Goal: Task Accomplishment & Management: Manage account settings

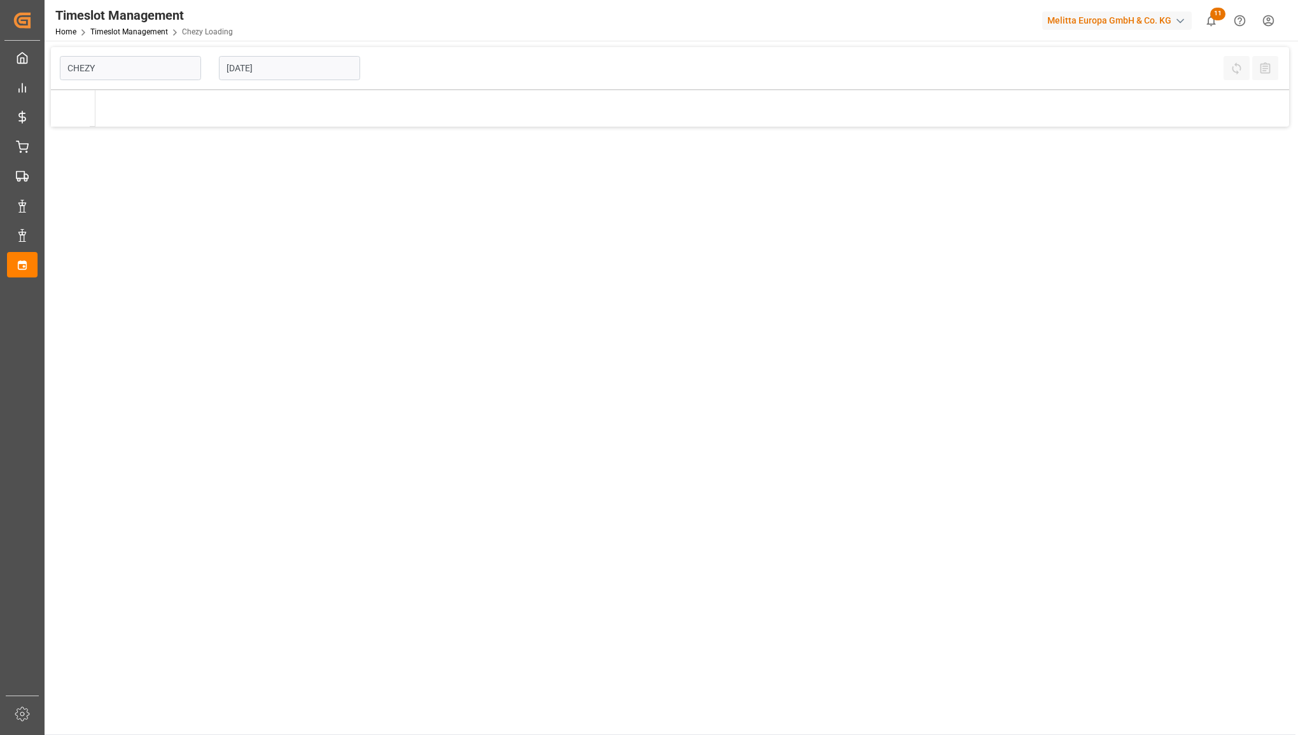
type input "Chezy Loading"
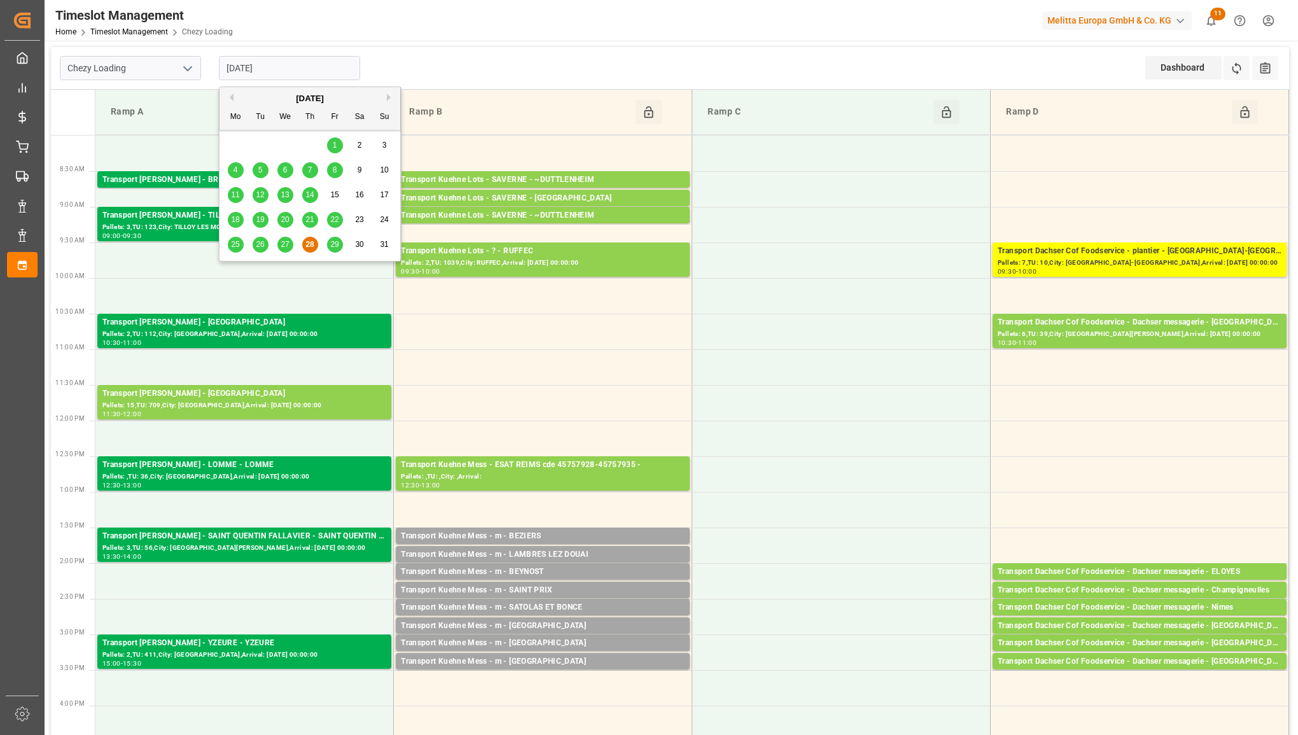
click at [285, 74] on input "[DATE]" at bounding box center [289, 68] width 141 height 24
click at [332, 246] on span "29" at bounding box center [334, 244] width 8 height 9
type input "[DATE]"
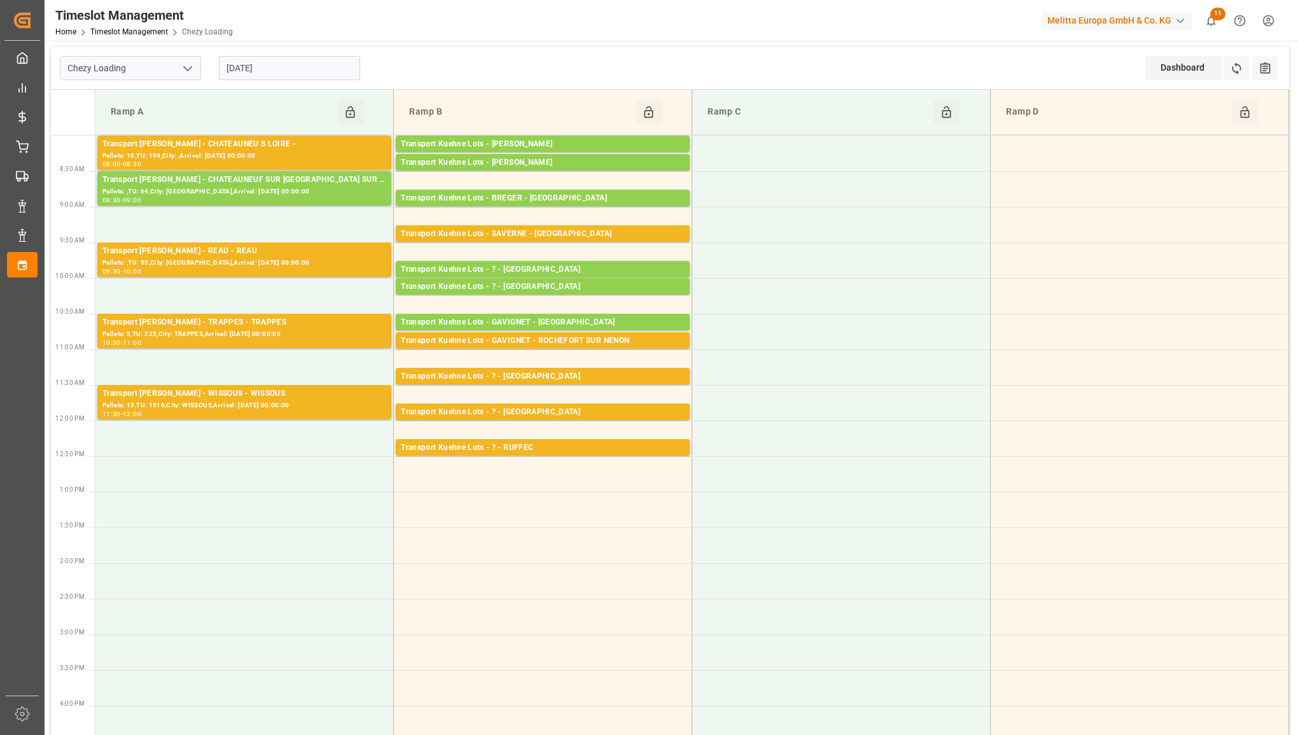
click at [186, 71] on icon "open menu" at bounding box center [187, 68] width 15 height 15
click at [156, 120] on div "Chezy Unloading" at bounding box center [130, 125] width 140 height 29
type input "Chezy Unloading"
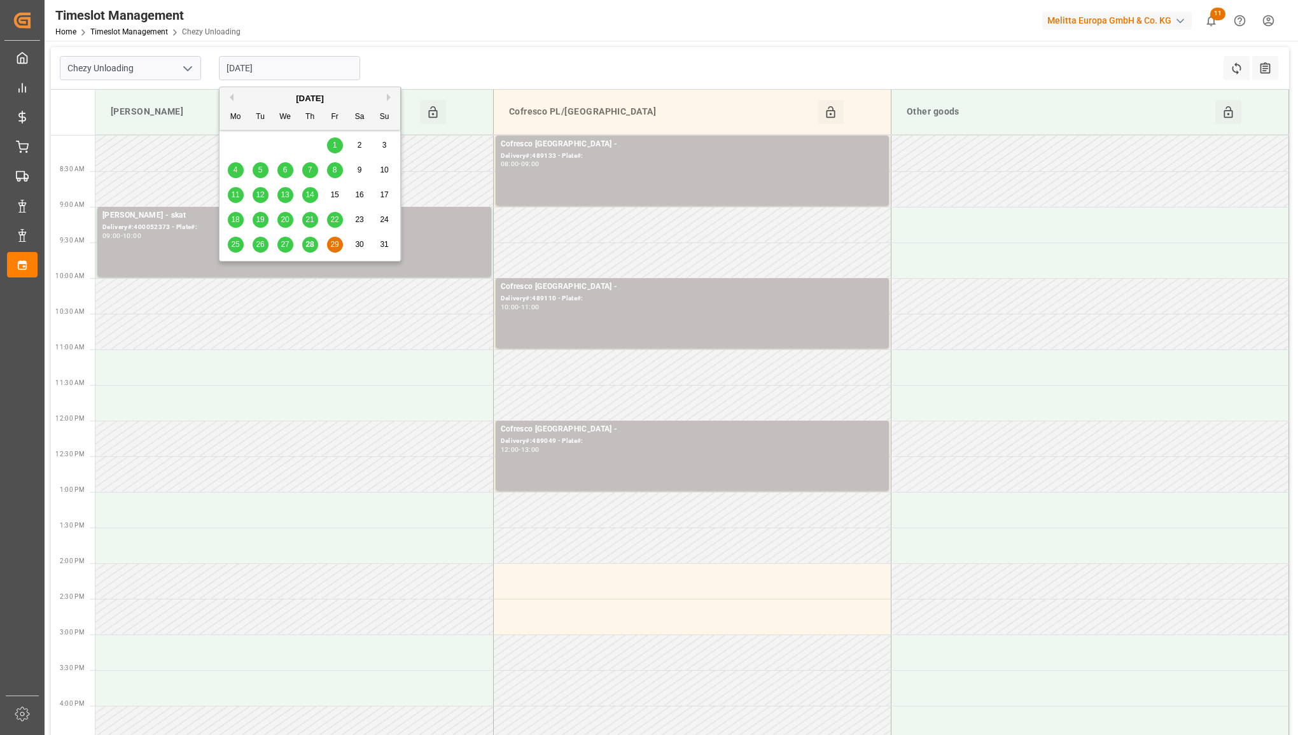
click at [285, 69] on input "[DATE]" at bounding box center [289, 68] width 141 height 24
click at [313, 247] on span "28" at bounding box center [310, 244] width 8 height 9
type input "[DATE]"
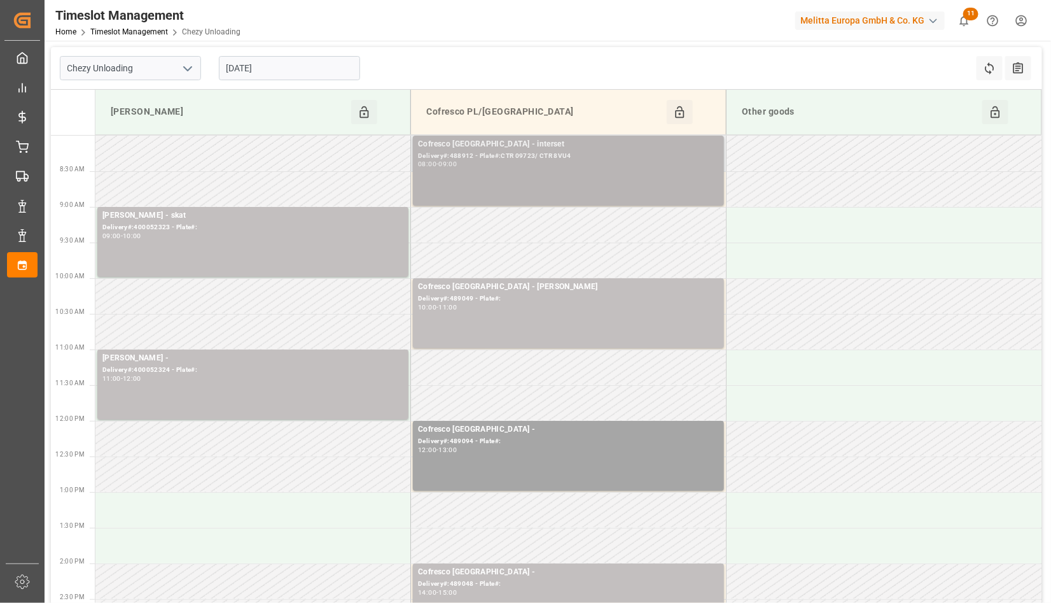
click at [614, 158] on div "Delivery#:488912 - Plate#:CTR 09723/ CTR 8VU4" at bounding box center [568, 156] width 301 height 11
click at [524, 146] on div "Cofresco [GEOGRAPHIC_DATA] - interset" at bounding box center [568, 144] width 301 height 13
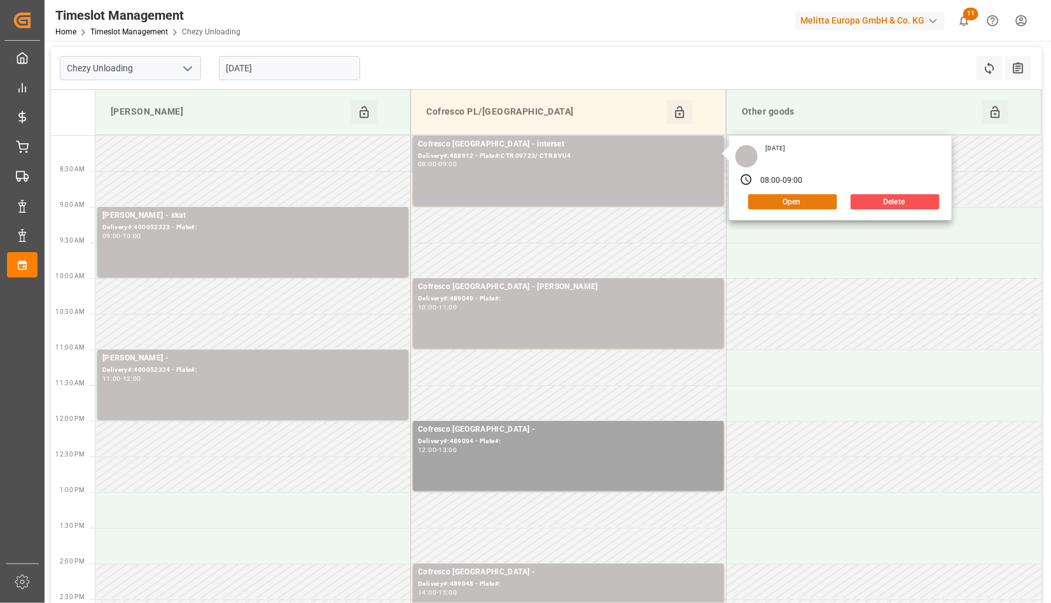
click at [813, 202] on button "Open" at bounding box center [793, 201] width 89 height 15
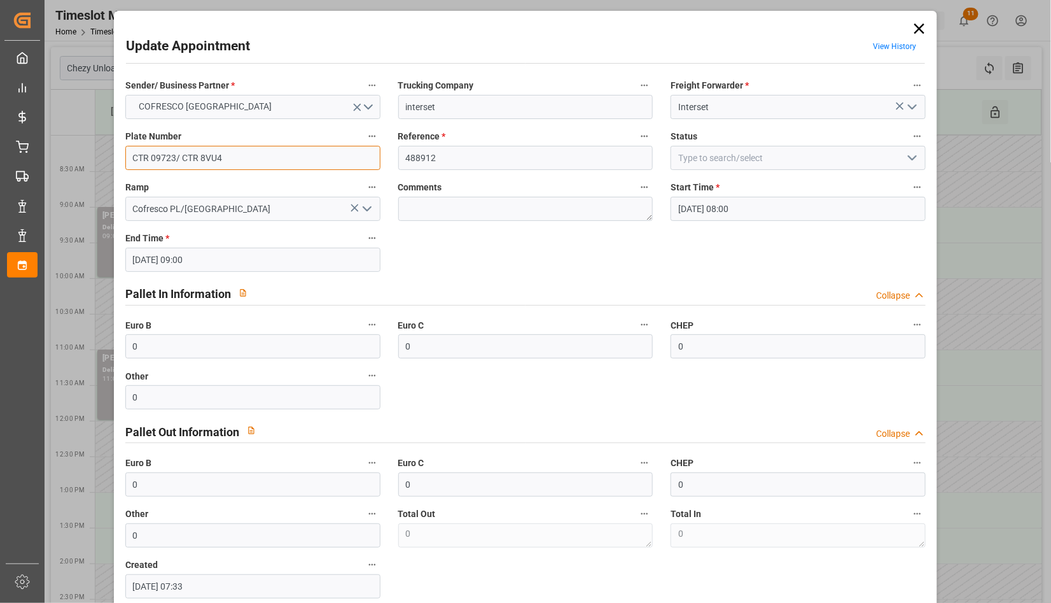
drag, startPoint x: 271, startPoint y: 153, endPoint x: 94, endPoint y: 150, distance: 177.6
click at [92, 150] on div "Update Appointment View History Sender/ Business Partner * COFRESCO [GEOGRAPHIC…" at bounding box center [525, 301] width 1051 height 603
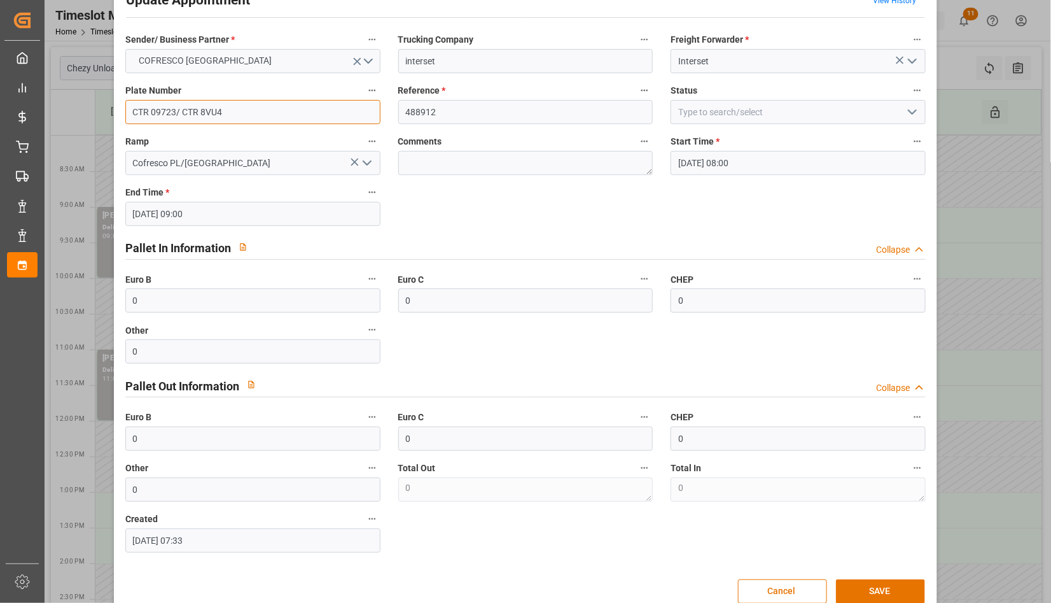
scroll to position [69, 0]
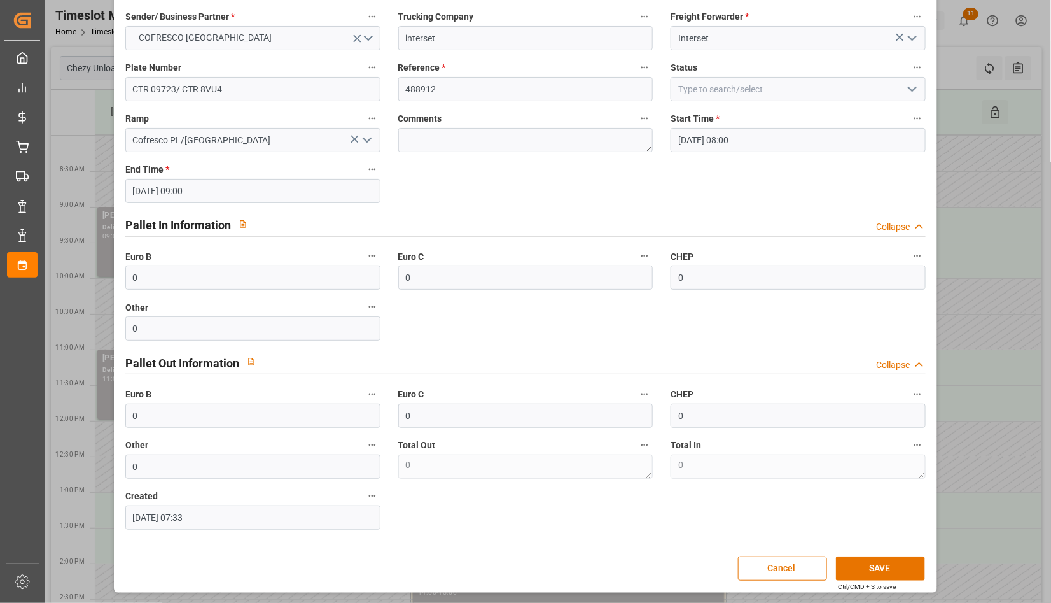
click at [89, 162] on div "Update Appointment View History Sender/ Business Partner * COFRESCO [GEOGRAPHIC…" at bounding box center [525, 301] width 1051 height 603
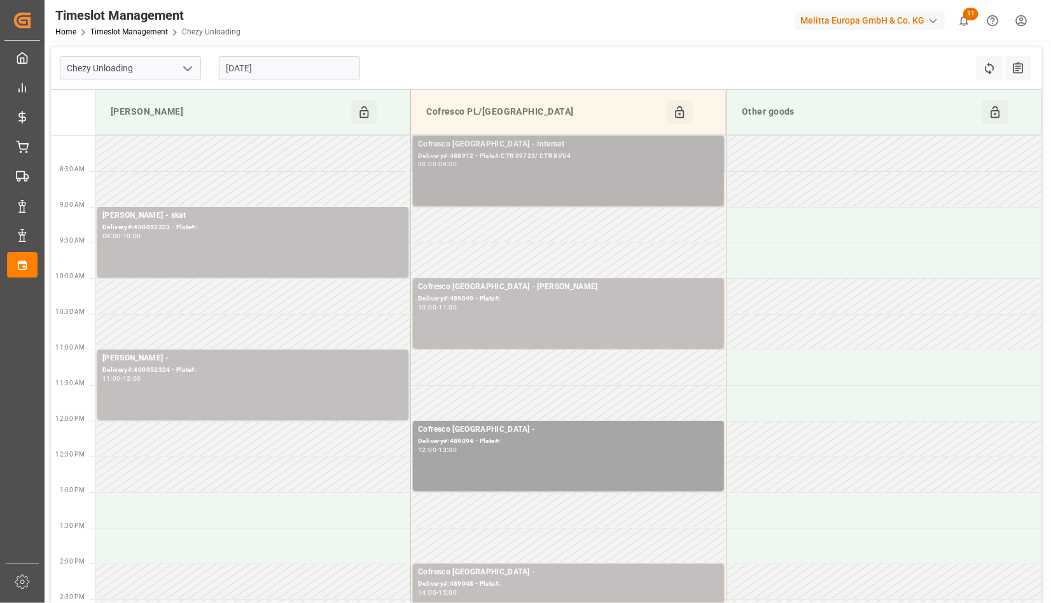
click at [514, 169] on div "Cofresco [GEOGRAPHIC_DATA] - interset Delivery#:488912 - Plate#:CTR 09723/ CTR …" at bounding box center [568, 170] width 301 height 65
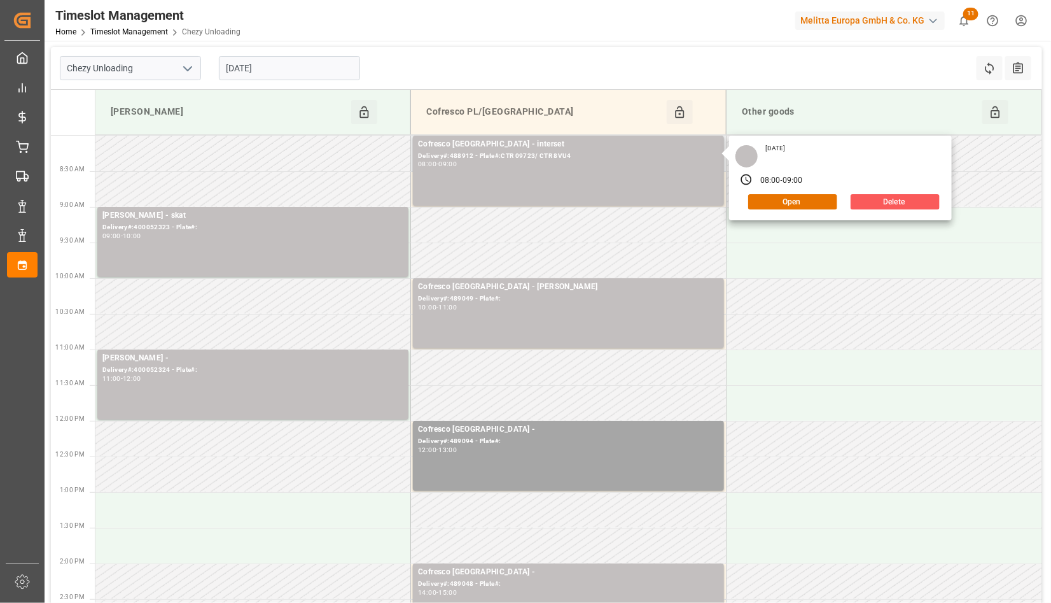
click at [893, 200] on button "Delete" at bounding box center [895, 201] width 89 height 15
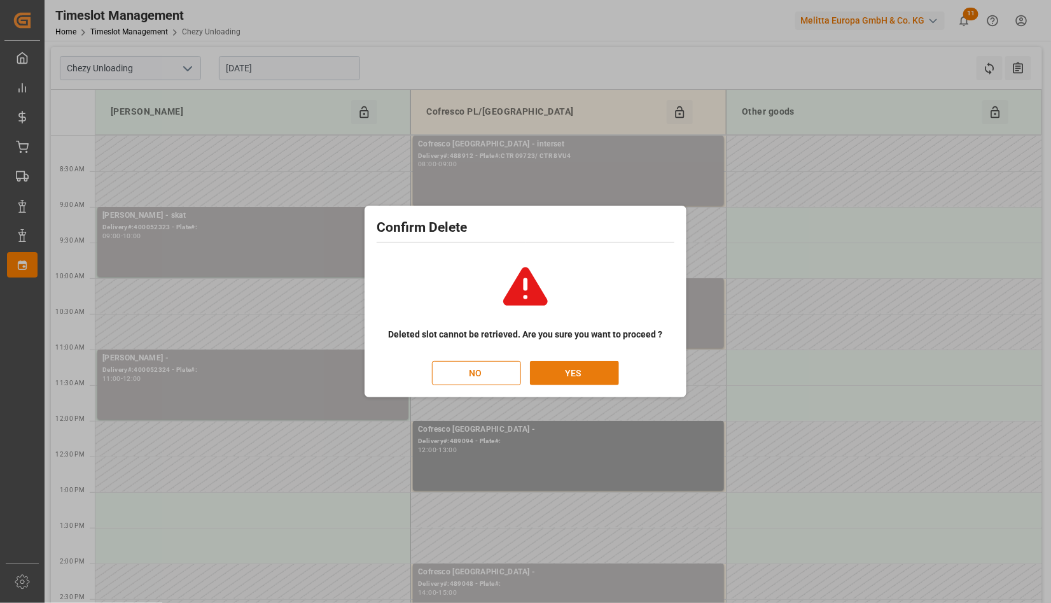
click at [580, 371] on button "YES" at bounding box center [574, 373] width 89 height 24
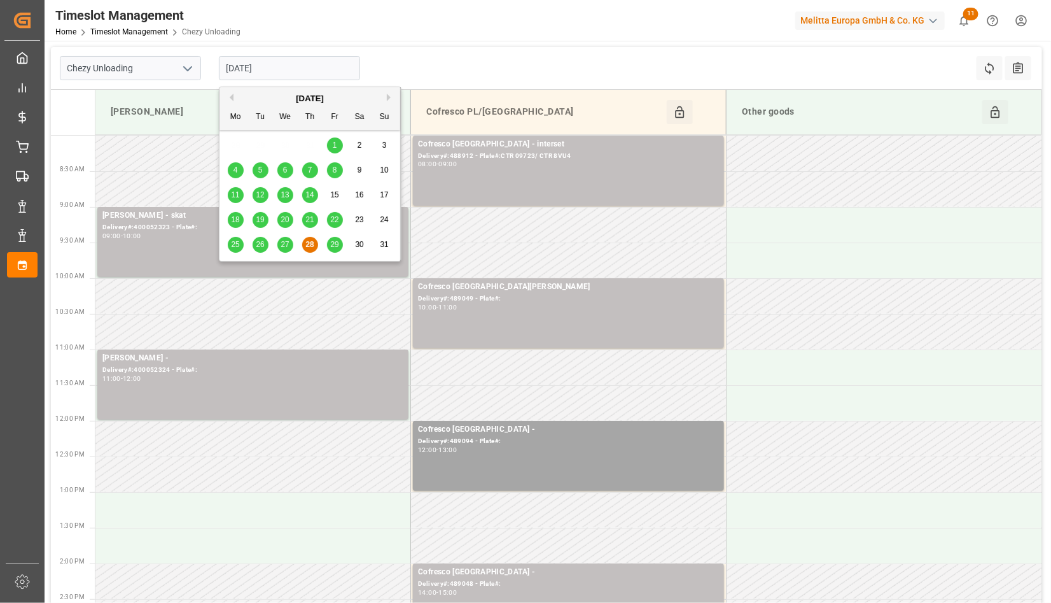
click at [288, 62] on input "[DATE]" at bounding box center [289, 68] width 141 height 24
click at [341, 245] on div "29" at bounding box center [335, 244] width 16 height 15
type input "[DATE]"
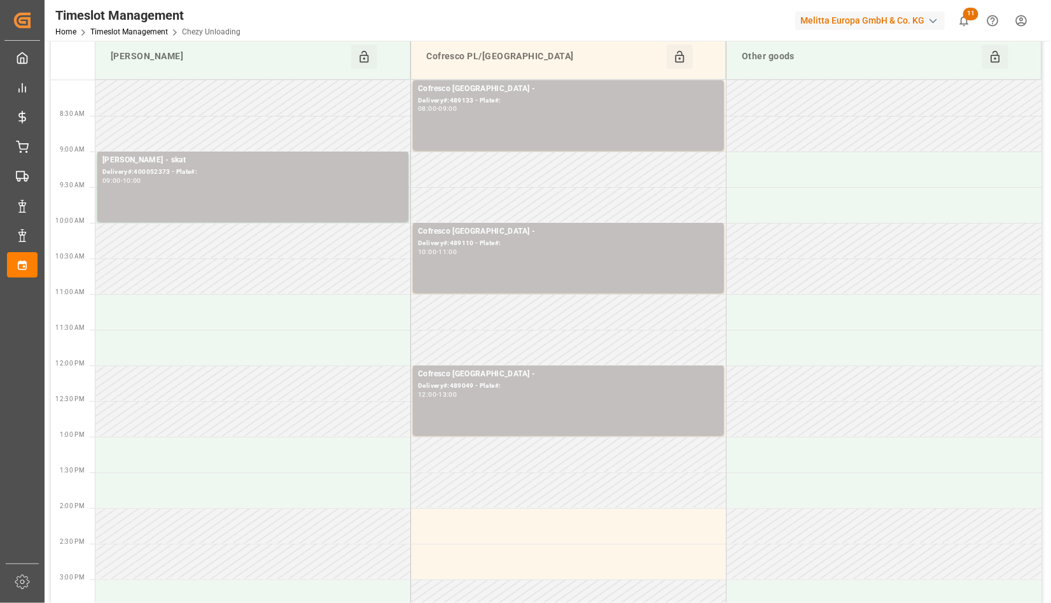
scroll to position [159, 0]
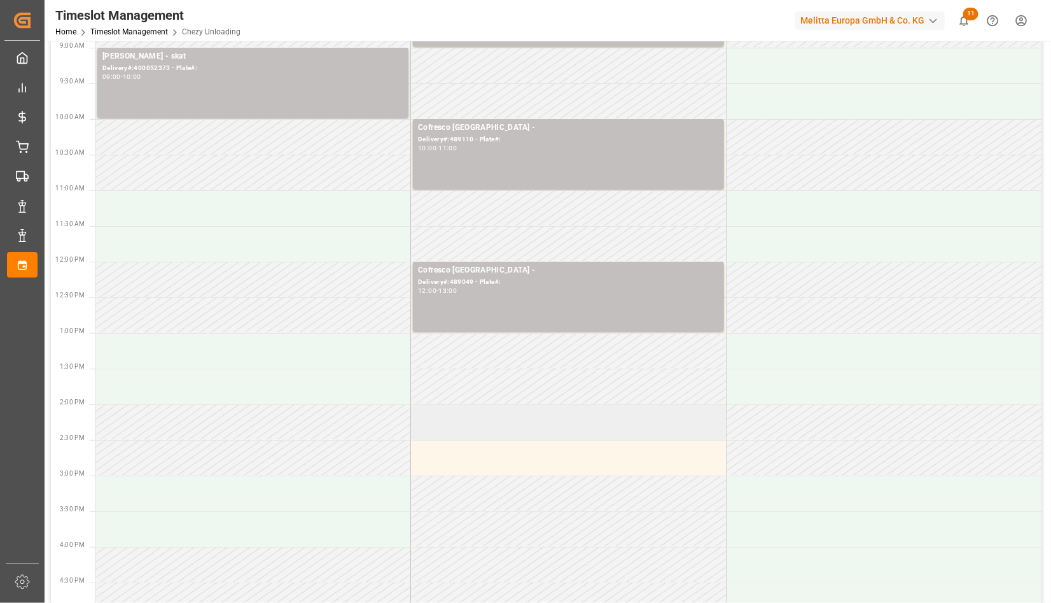
click at [479, 418] on td at bounding box center [569, 422] width 316 height 36
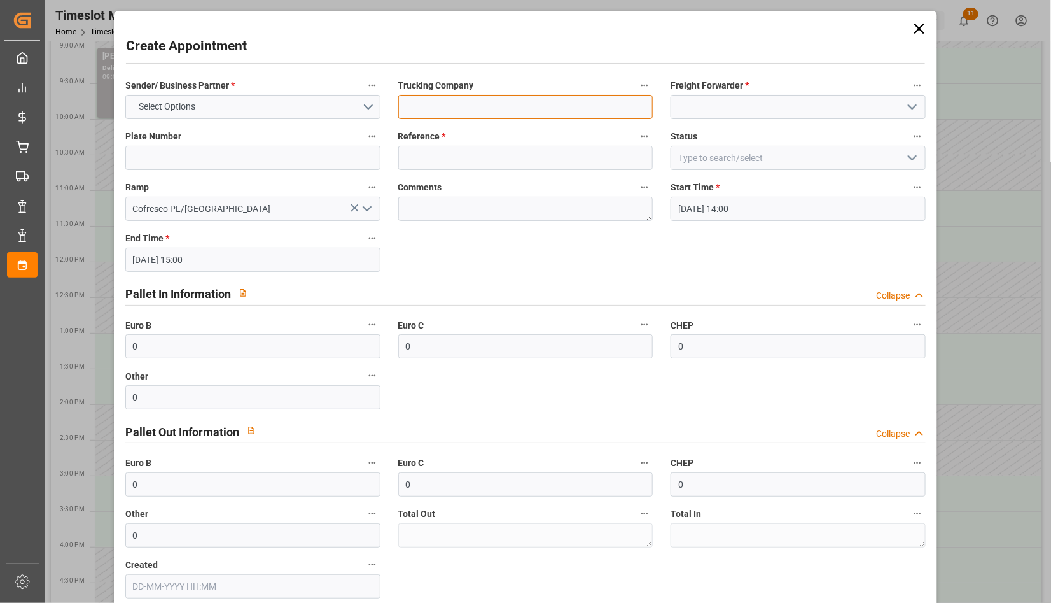
click at [474, 106] on input at bounding box center [525, 107] width 255 height 24
type input "intersett"
click at [302, 101] on button "Select Options" at bounding box center [252, 107] width 255 height 24
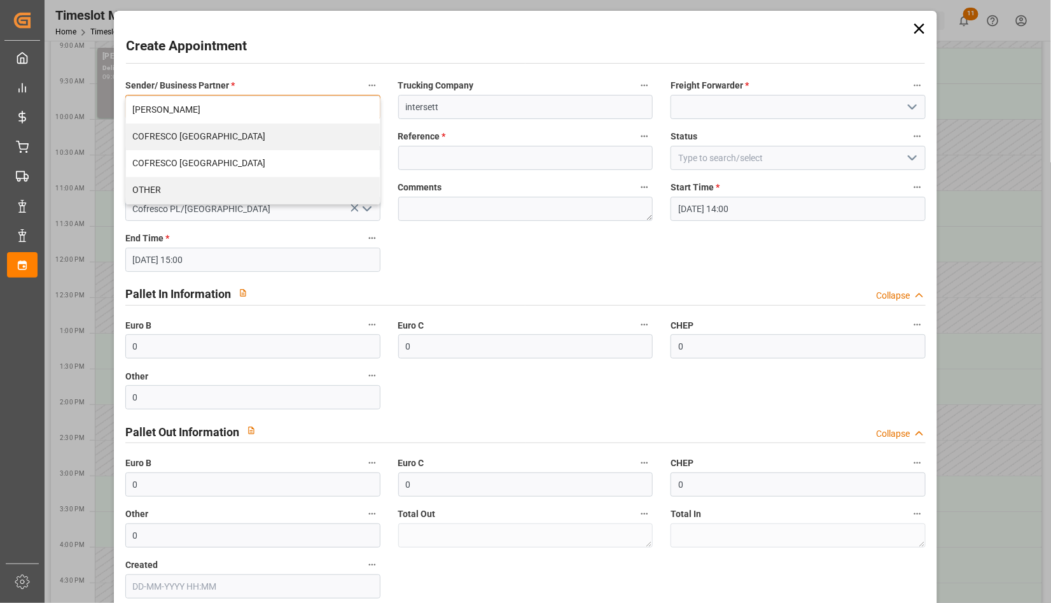
click at [255, 139] on div "COFRESCO [GEOGRAPHIC_DATA]" at bounding box center [253, 136] width 254 height 27
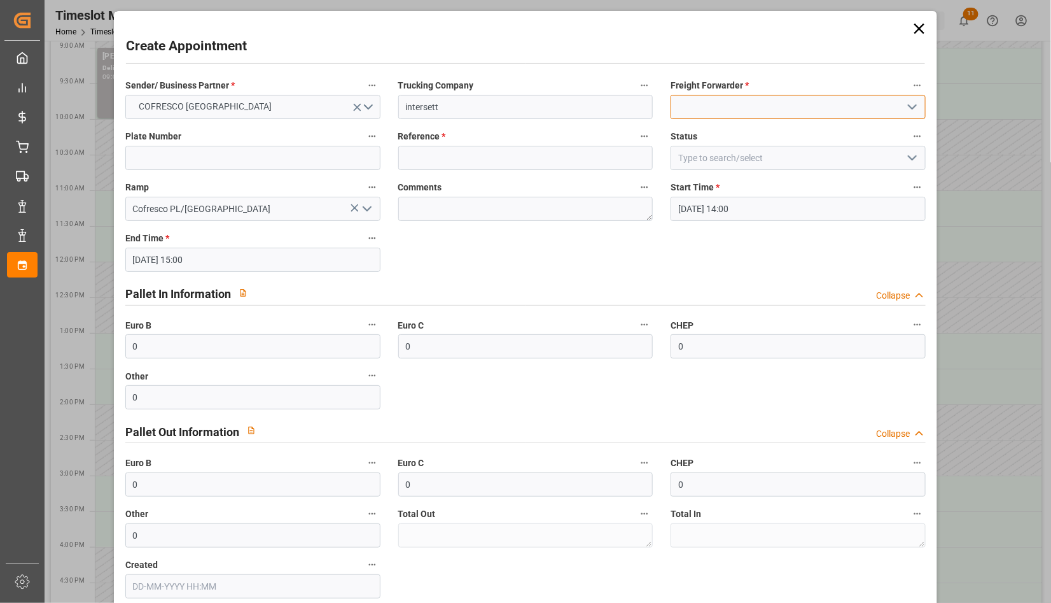
click at [752, 109] on input at bounding box center [798, 107] width 255 height 24
click at [732, 128] on div "Interset" at bounding box center [799, 135] width 254 height 29
type input "Interset"
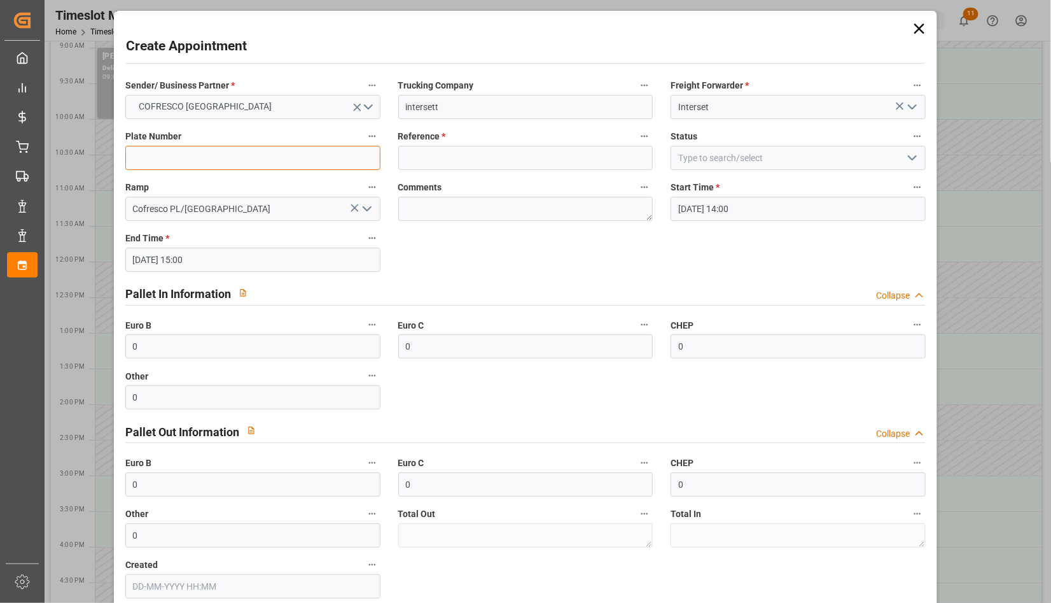
click at [304, 169] on input at bounding box center [252, 158] width 255 height 24
paste input "CTR 09723/ CTR 8VU4"
type input "CTR 09723/ CTR 8VU4"
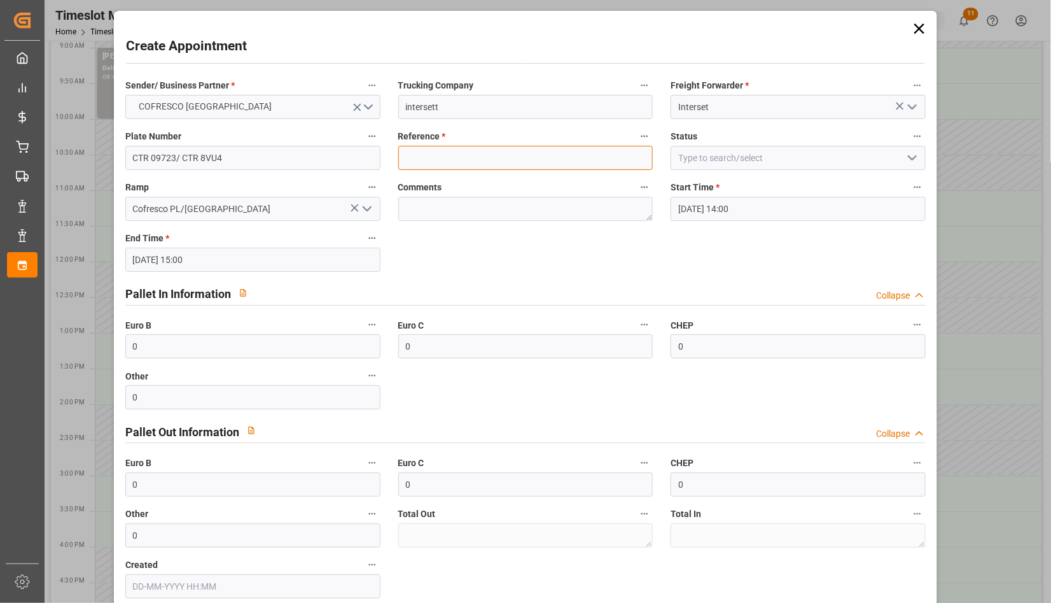
click at [428, 155] on input at bounding box center [525, 158] width 255 height 24
type input "488912"
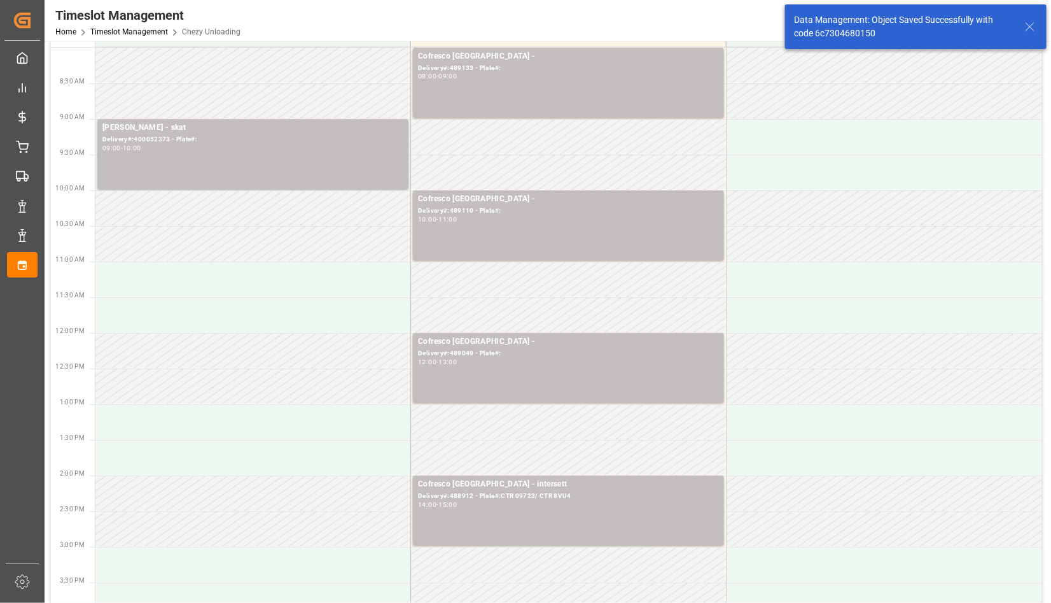
scroll to position [0, 0]
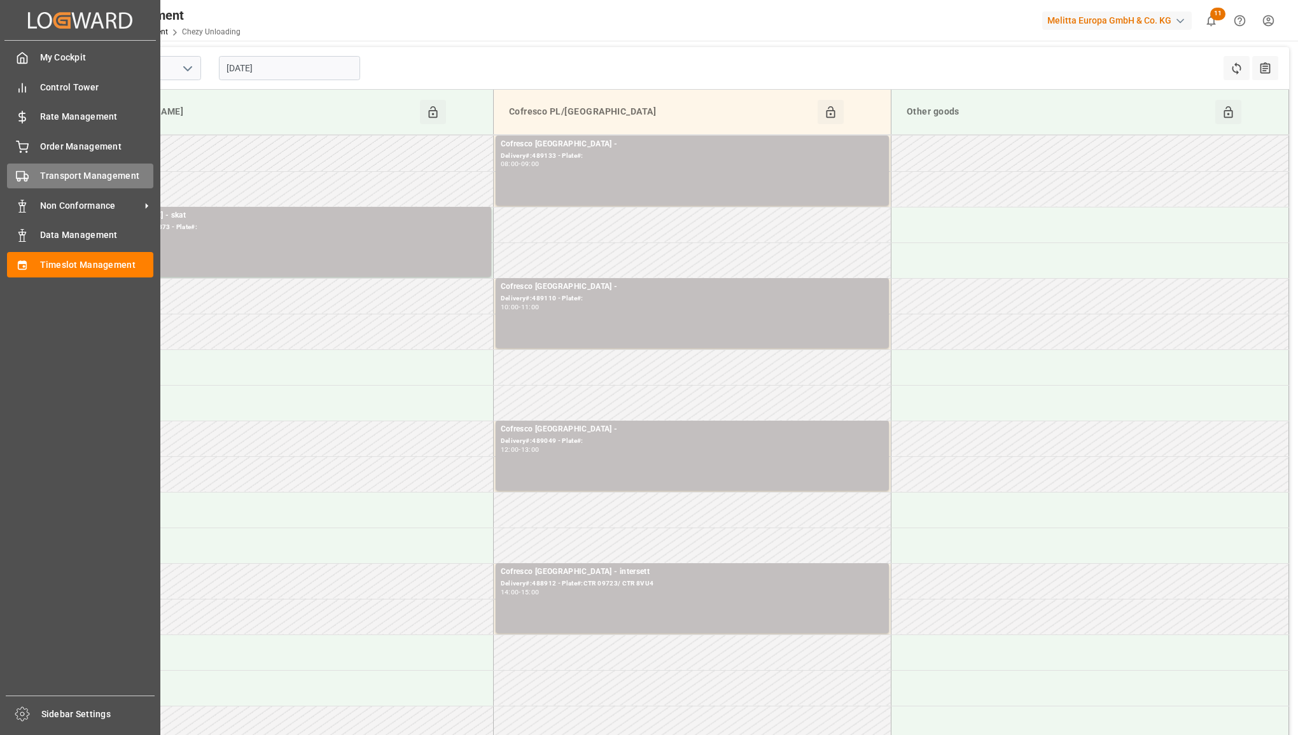
click at [32, 165] on div "Transport Management Transport Management" at bounding box center [80, 176] width 146 height 25
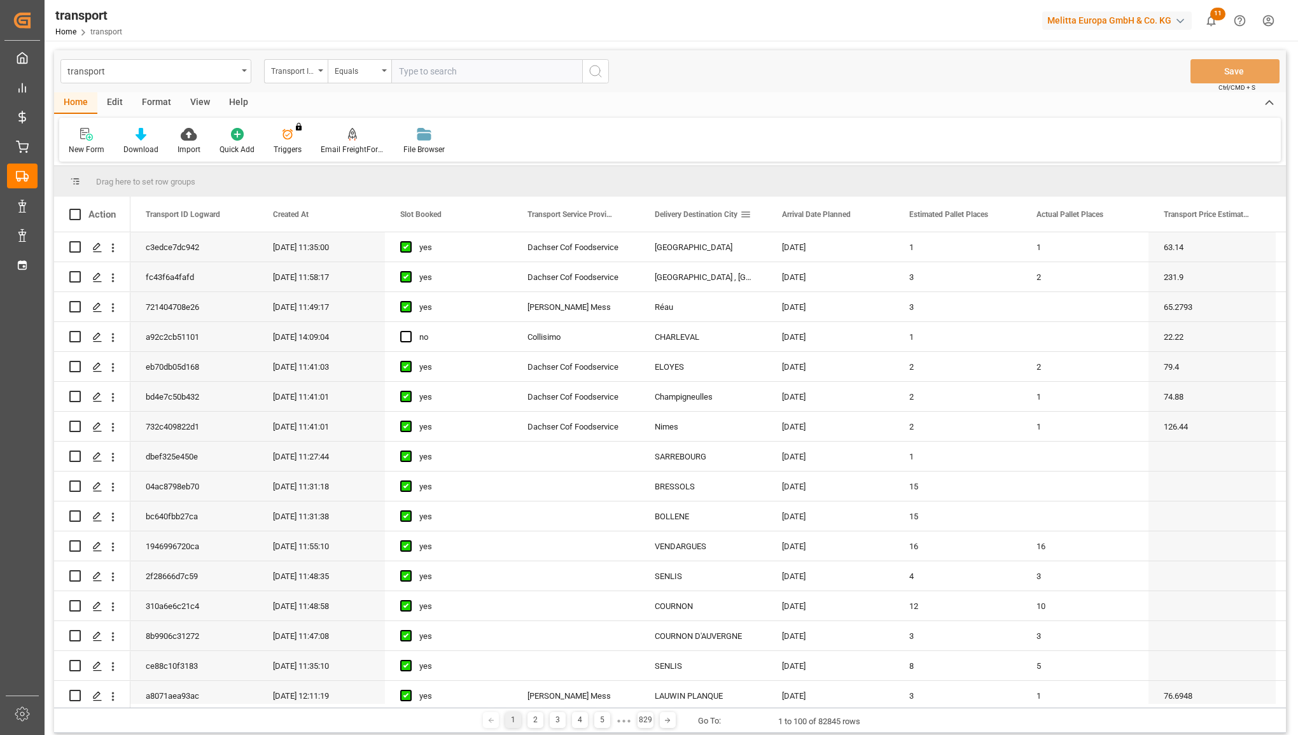
click at [756, 209] on div "Delivery Destination City" at bounding box center [703, 214] width 127 height 35
click at [751, 209] on span at bounding box center [745, 214] width 11 height 11
click at [831, 218] on span "filter" at bounding box center [826, 216] width 11 height 11
click at [810, 252] on div "Equals" at bounding box center [798, 251] width 107 height 10
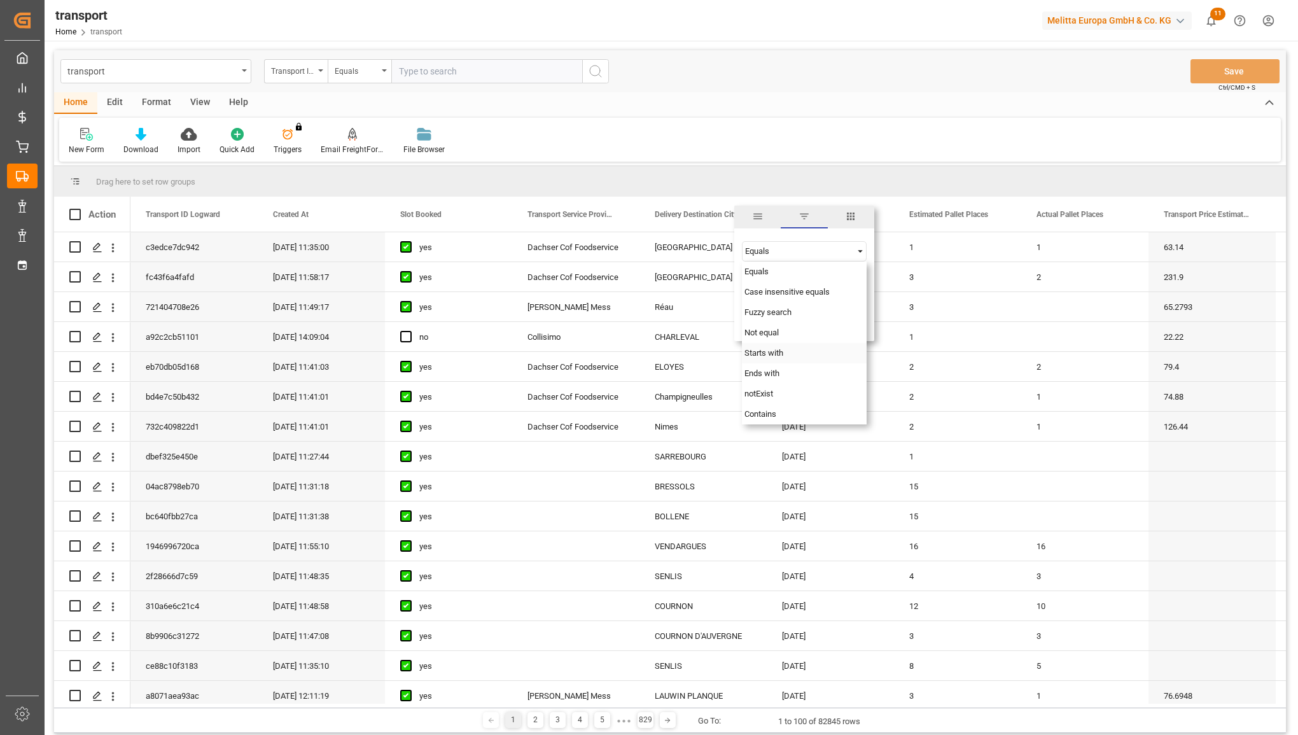
click at [781, 351] on span "Starts with" at bounding box center [764, 353] width 39 height 10
click at [785, 277] on input "Filter Value" at bounding box center [804, 283] width 125 height 25
type input "HAGU"
click at [825, 325] on button "Apply" at bounding box center [821, 322] width 24 height 13
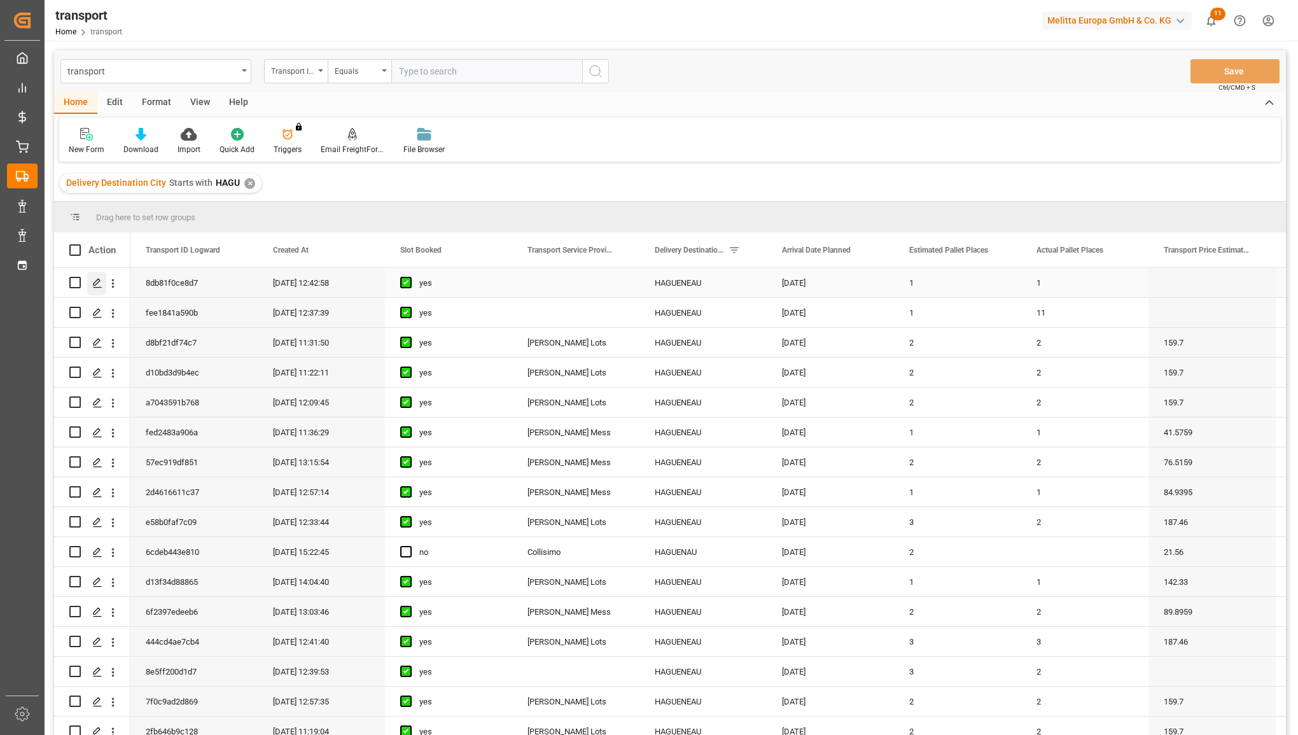
click at [96, 284] on polygon "Press SPACE to select this row." at bounding box center [97, 282] width 6 height 6
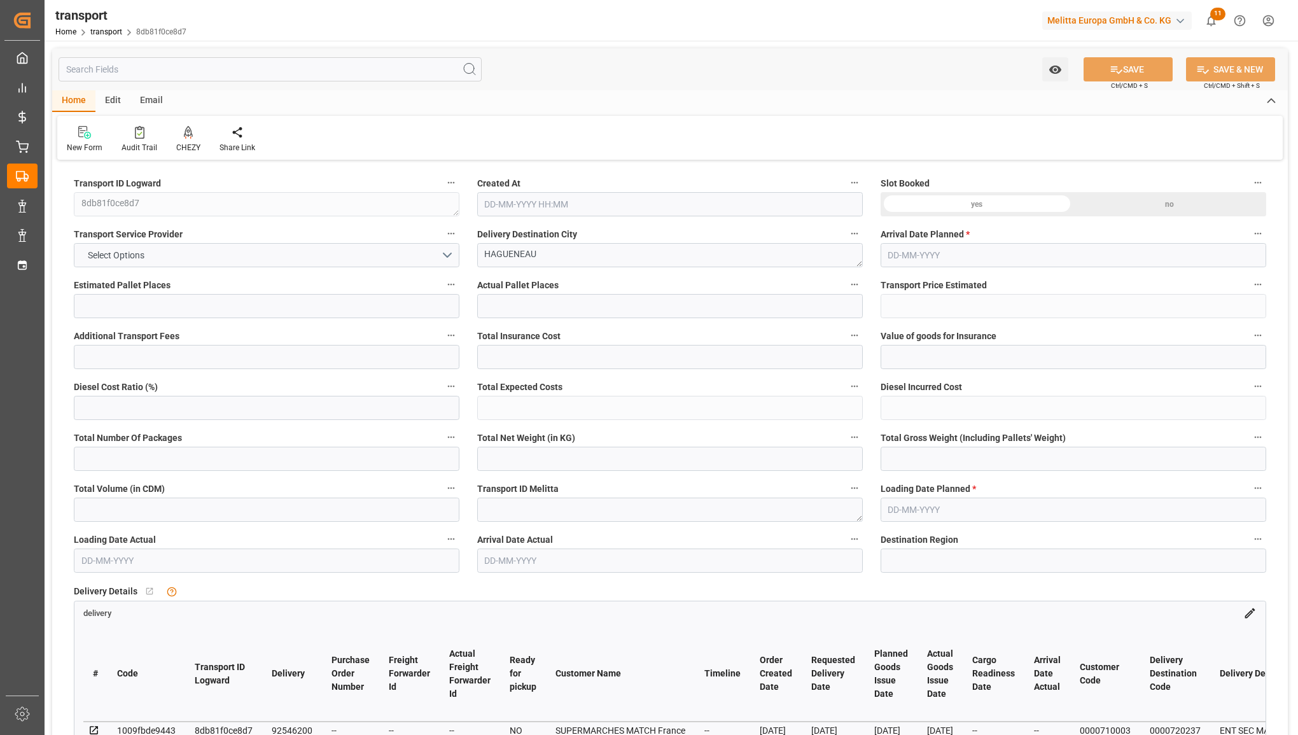
type input "1"
type input "0"
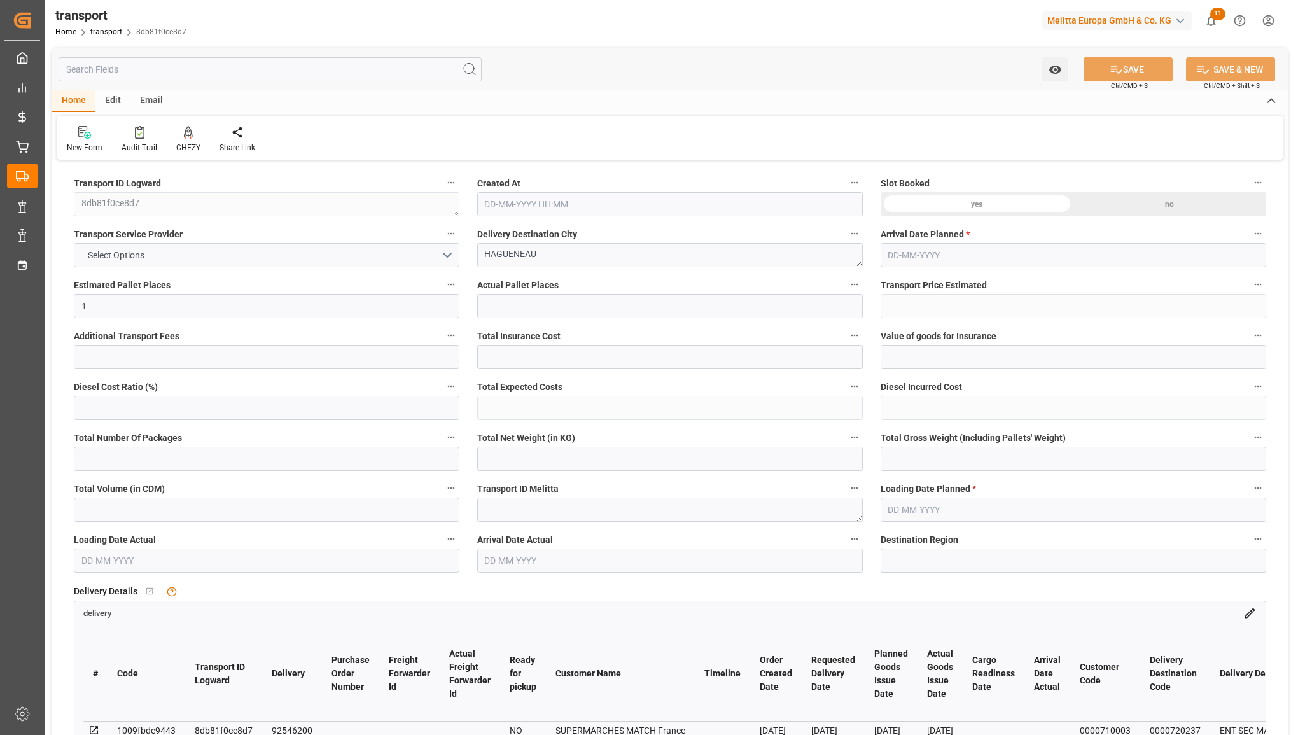
type input "0"
type input "1"
type input "93.96"
type input "145"
type input "712.8"
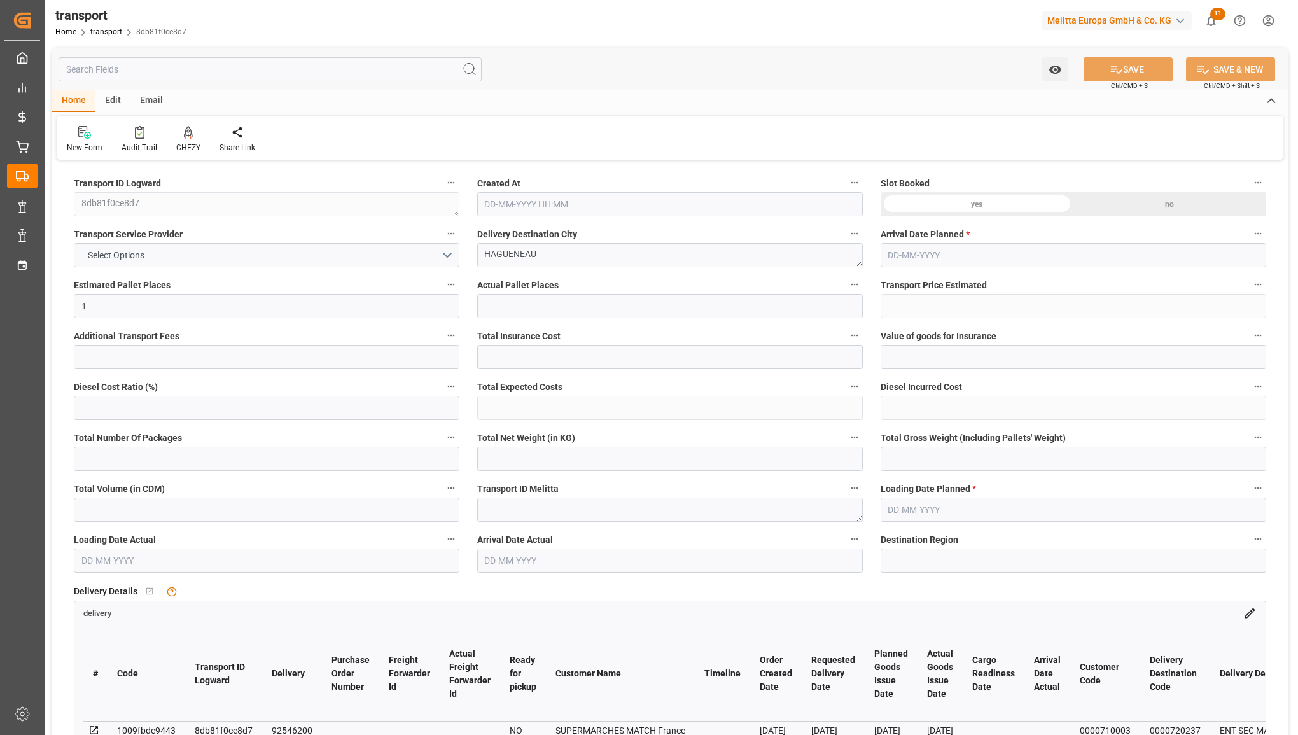
type input "67"
type input "0"
type input "36"
type input "1"
type input "101"
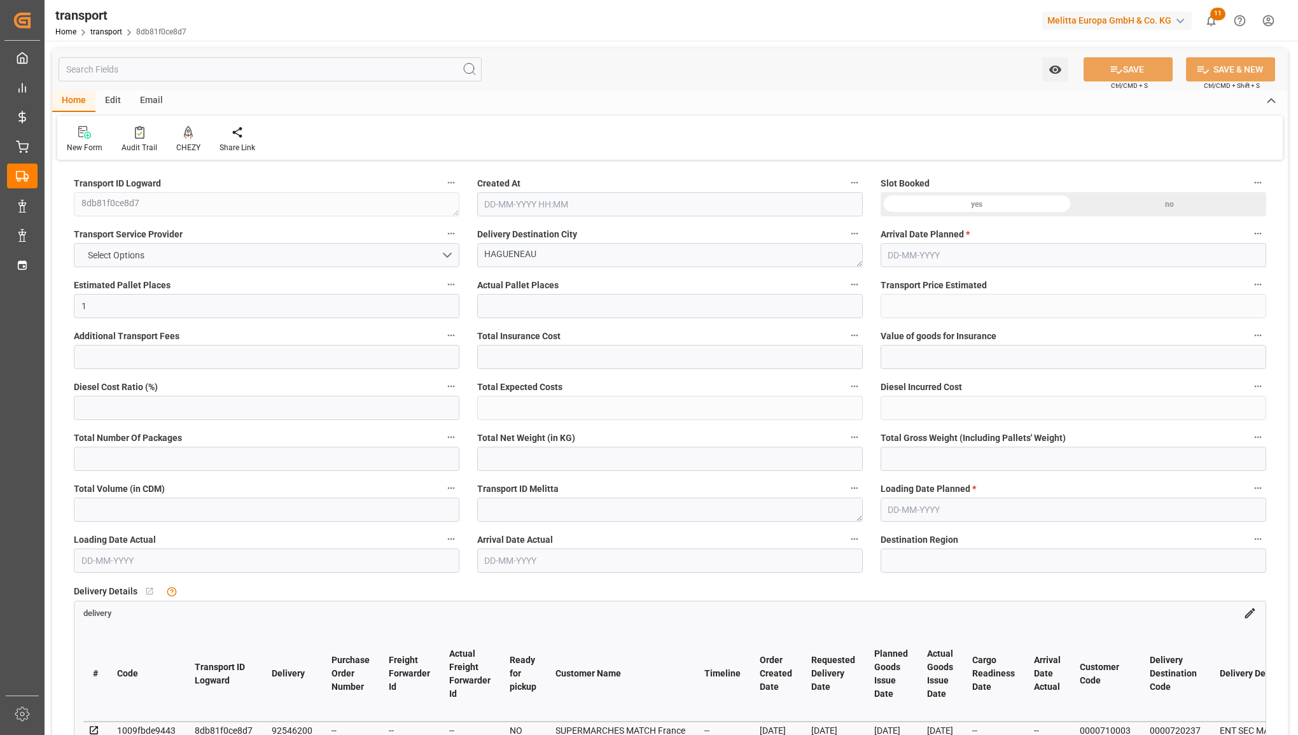
type input "116.64"
type input "0"
type input "4710.8598"
type input "0"
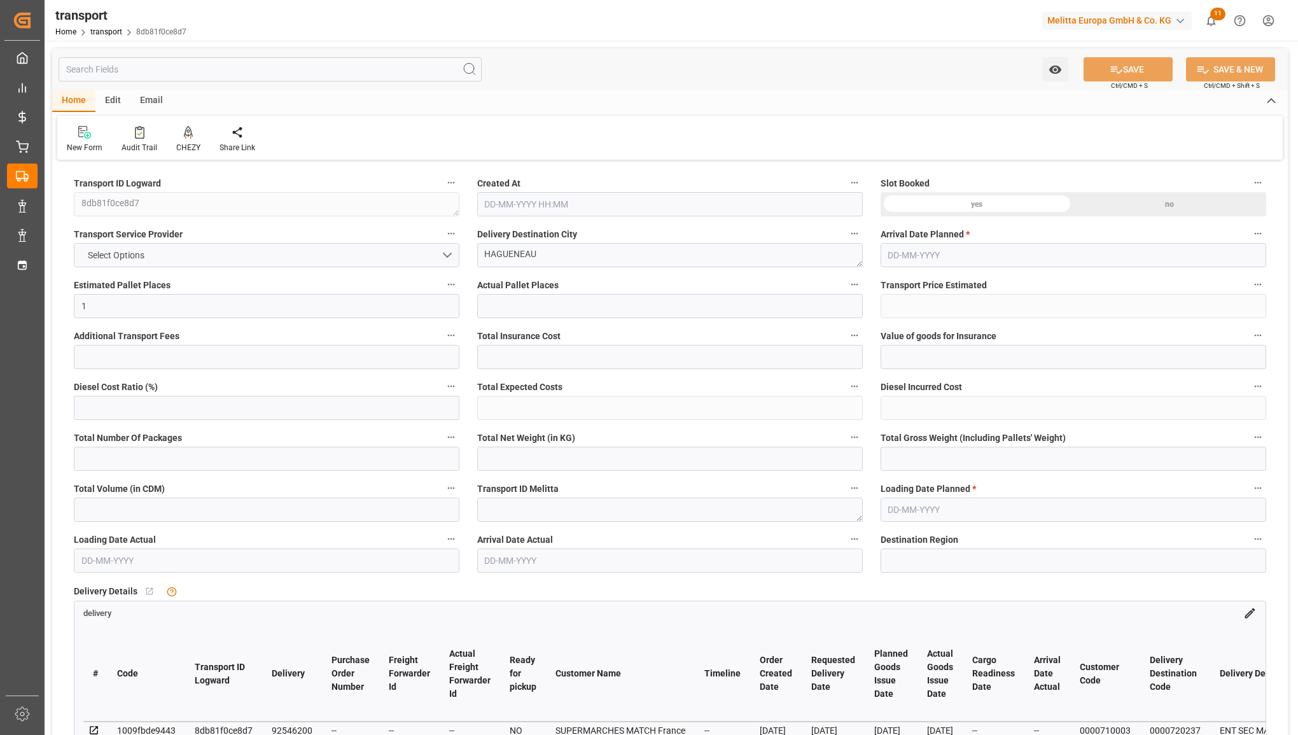
type input "21"
type input "35"
type input "05-08-2025 12:42"
type input "11-08-2025"
type input "08-08-2025"
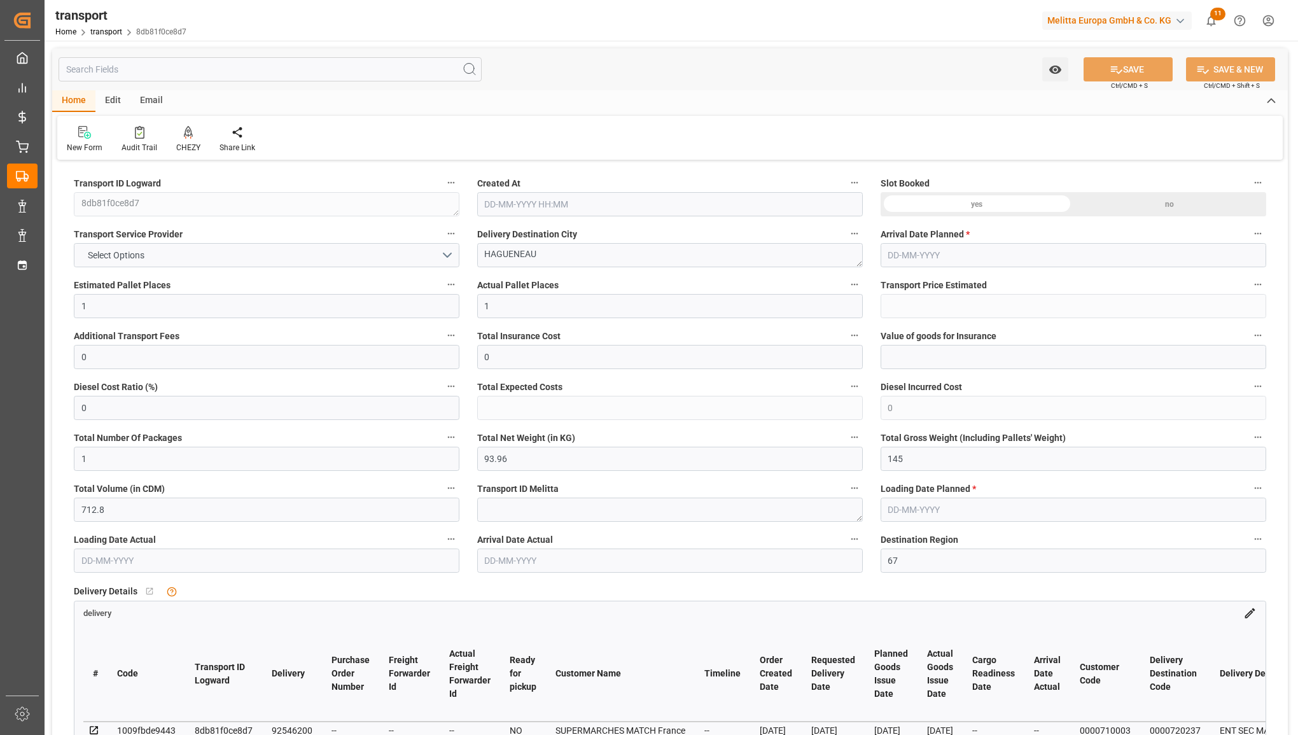
type input "07-08-2025"
click at [446, 257] on button "Select Options" at bounding box center [267, 255] width 386 height 24
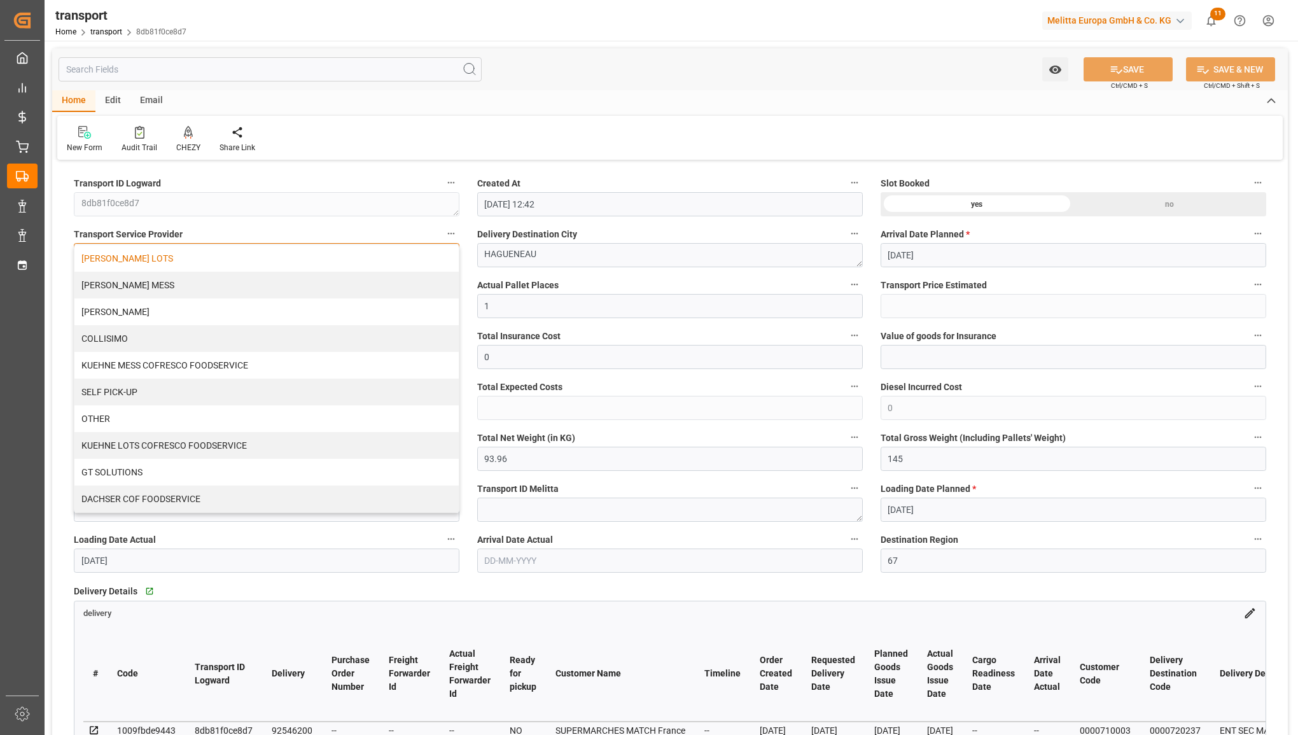
click at [382, 262] on div "KUEHNE LOTS" at bounding box center [266, 258] width 384 height 27
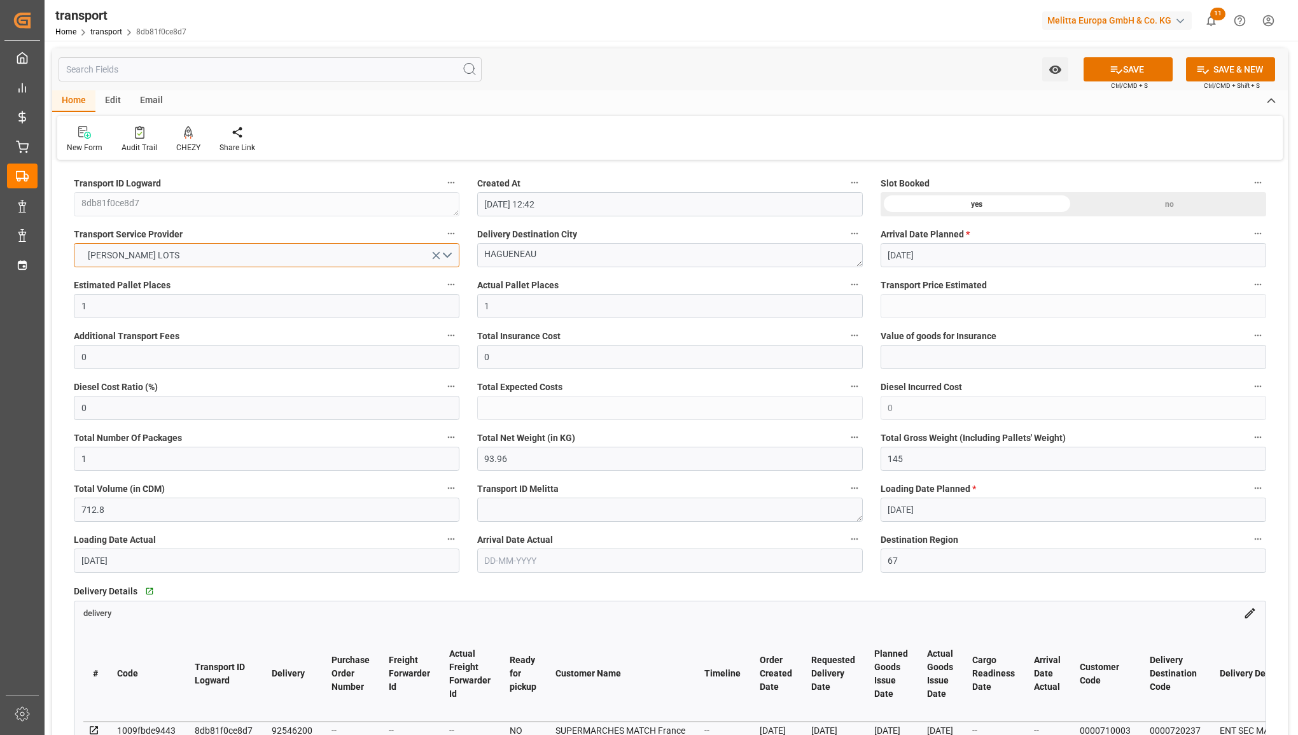
click at [74, 243] on button "KUEHNE LOTS" at bounding box center [267, 255] width 386 height 24
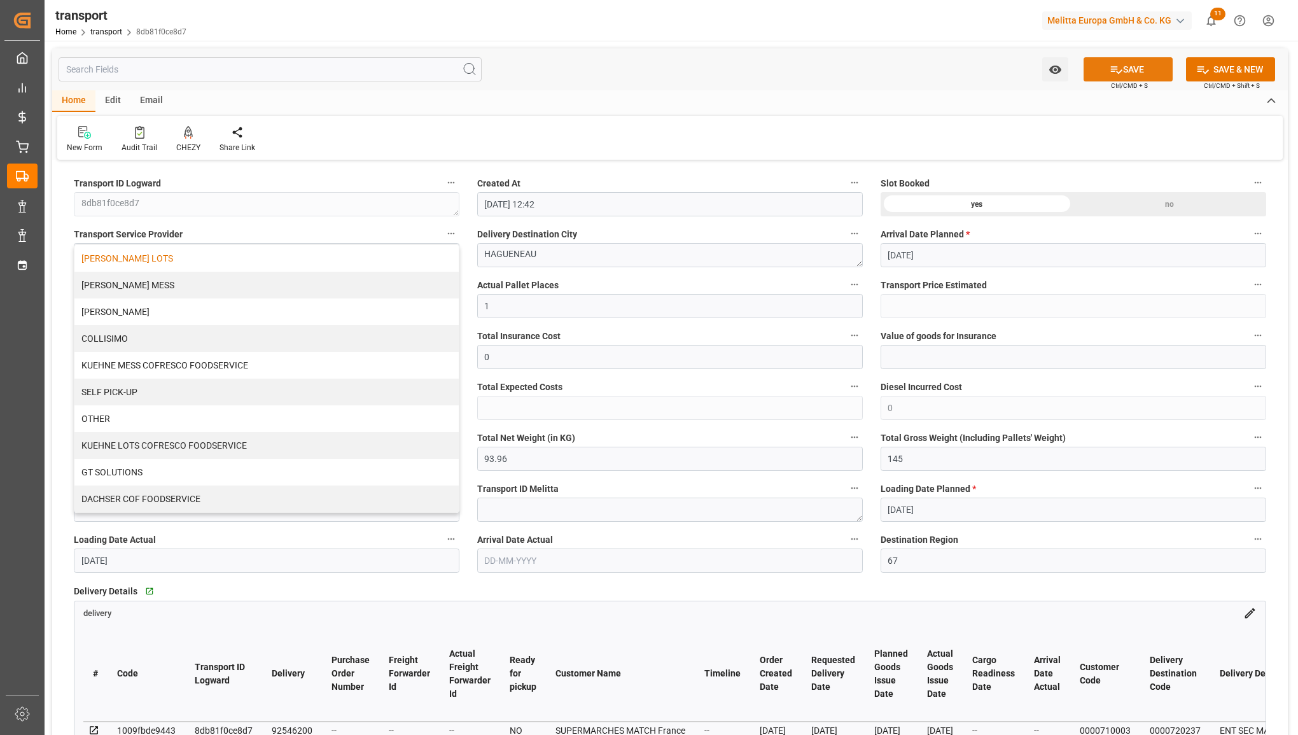
click at [1132, 70] on button "SAVE" at bounding box center [1128, 69] width 89 height 24
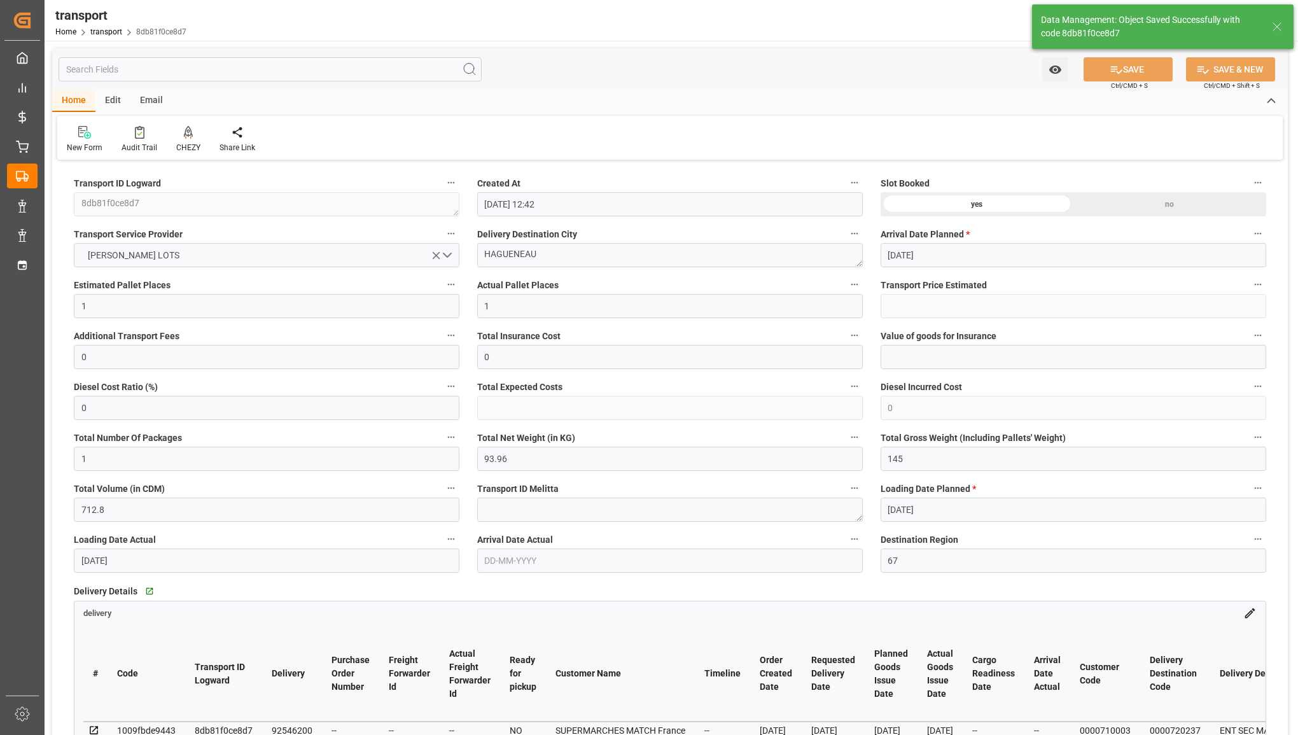
type input "142.33"
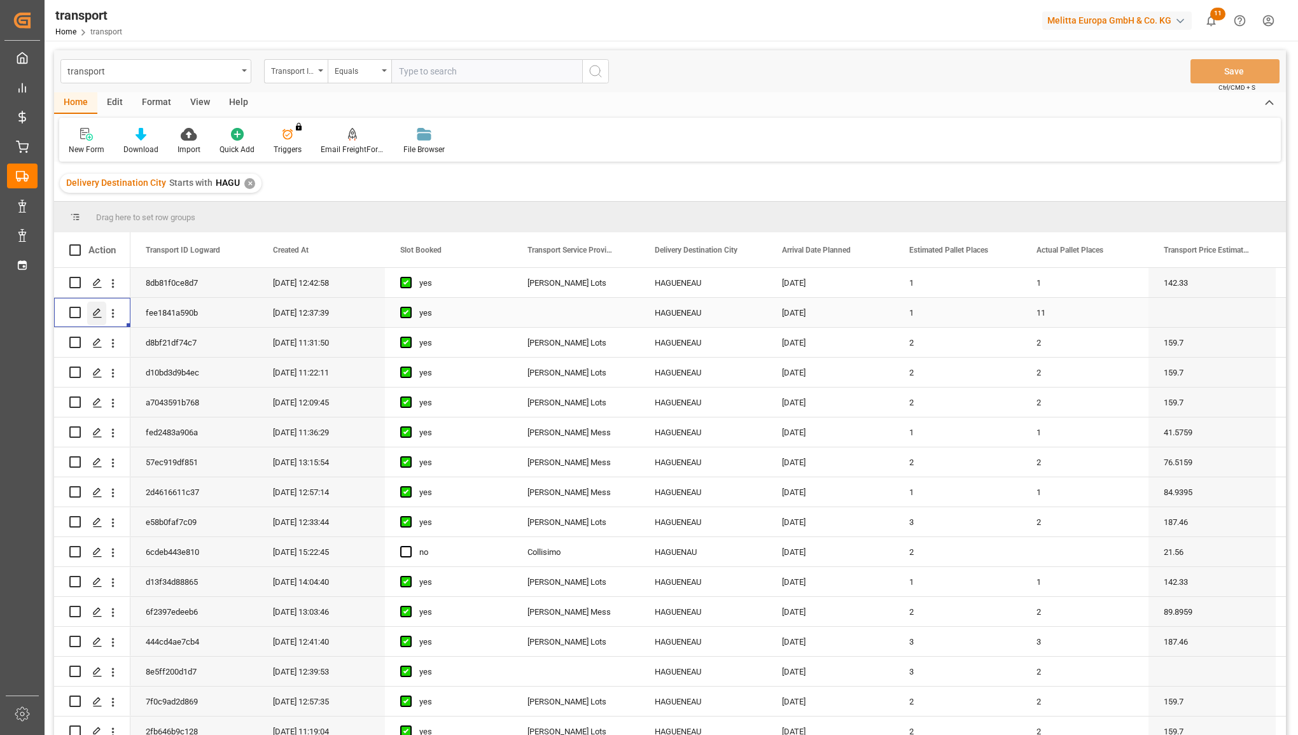
click at [96, 313] on icon "Press SPACE to select this row." at bounding box center [97, 313] width 10 height 10
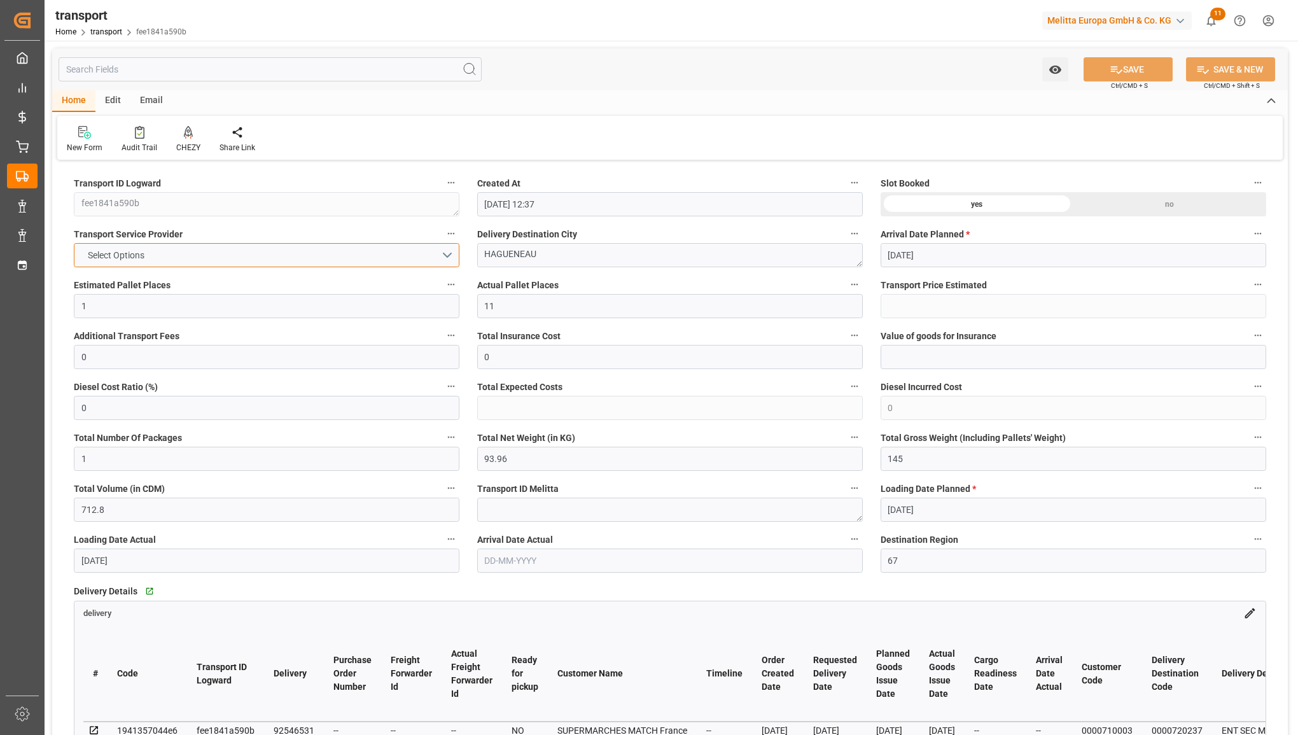
click at [376, 253] on button "Select Options" at bounding box center [267, 255] width 386 height 24
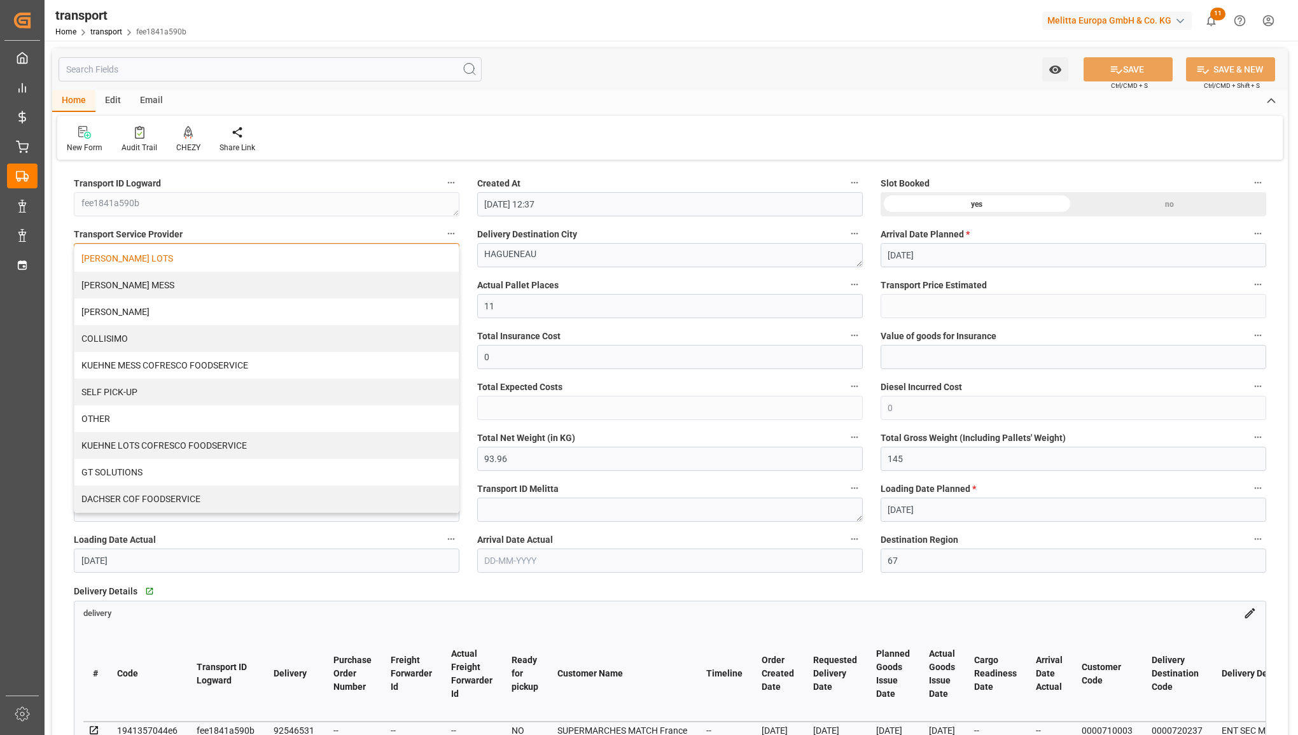
click at [363, 263] on div "KUEHNE LOTS" at bounding box center [266, 258] width 384 height 27
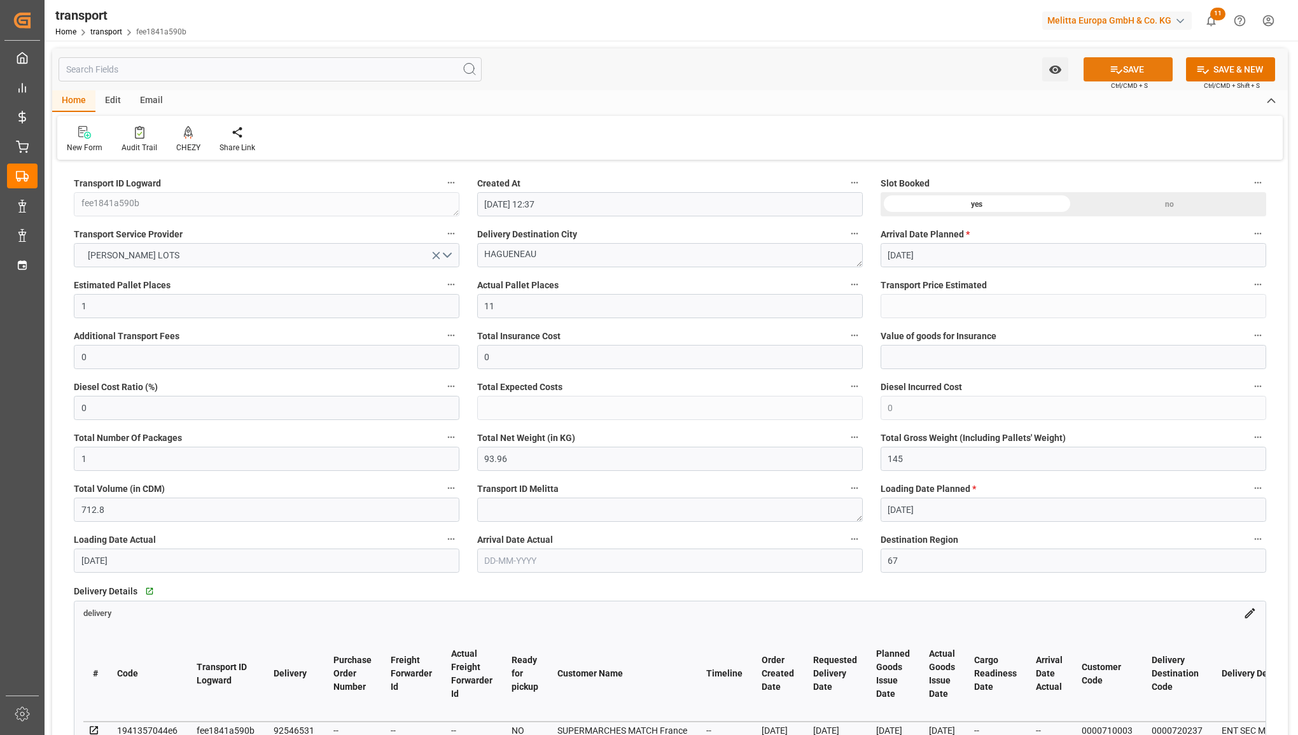
click at [1122, 65] on button "SAVE" at bounding box center [1128, 69] width 89 height 24
type input "330.31"
type input "1"
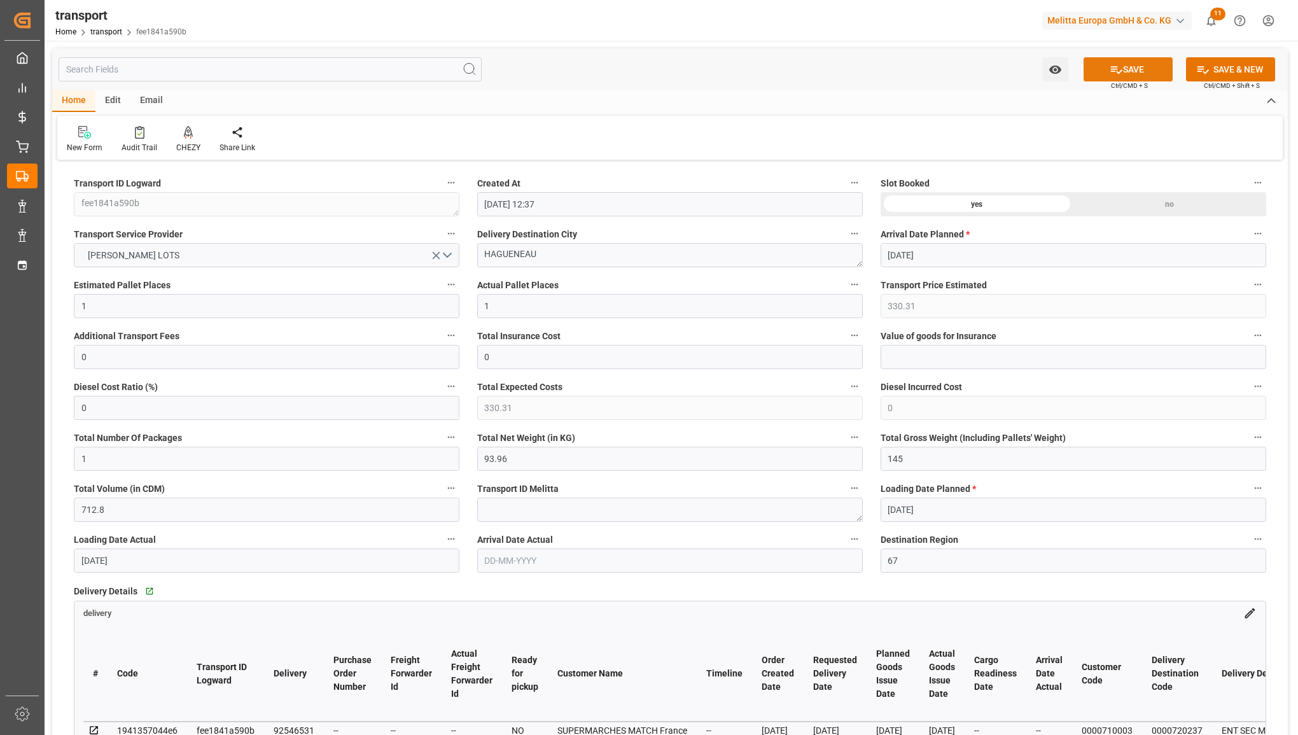
click at [1111, 64] on icon at bounding box center [1116, 69] width 13 height 13
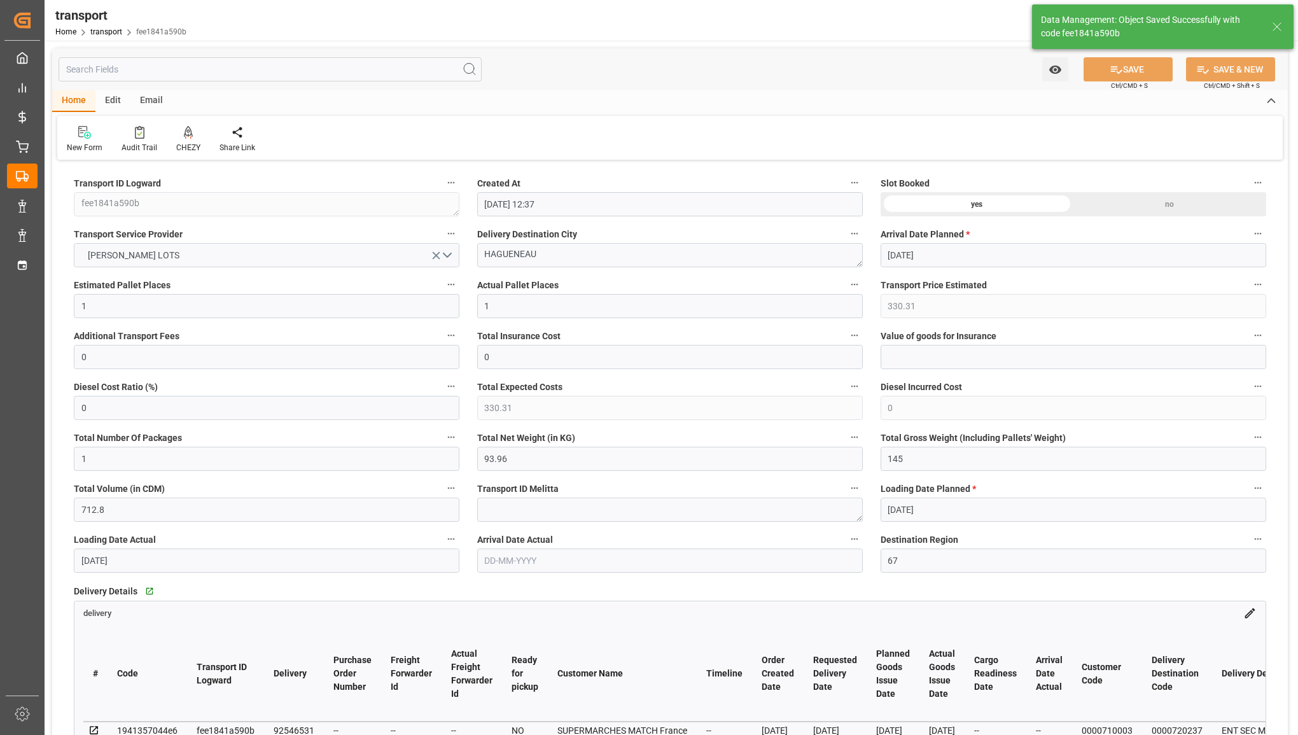
type input "142.33"
type input "Small Shipment"
type input "4710.8598"
type input "3.5-7.5 t"
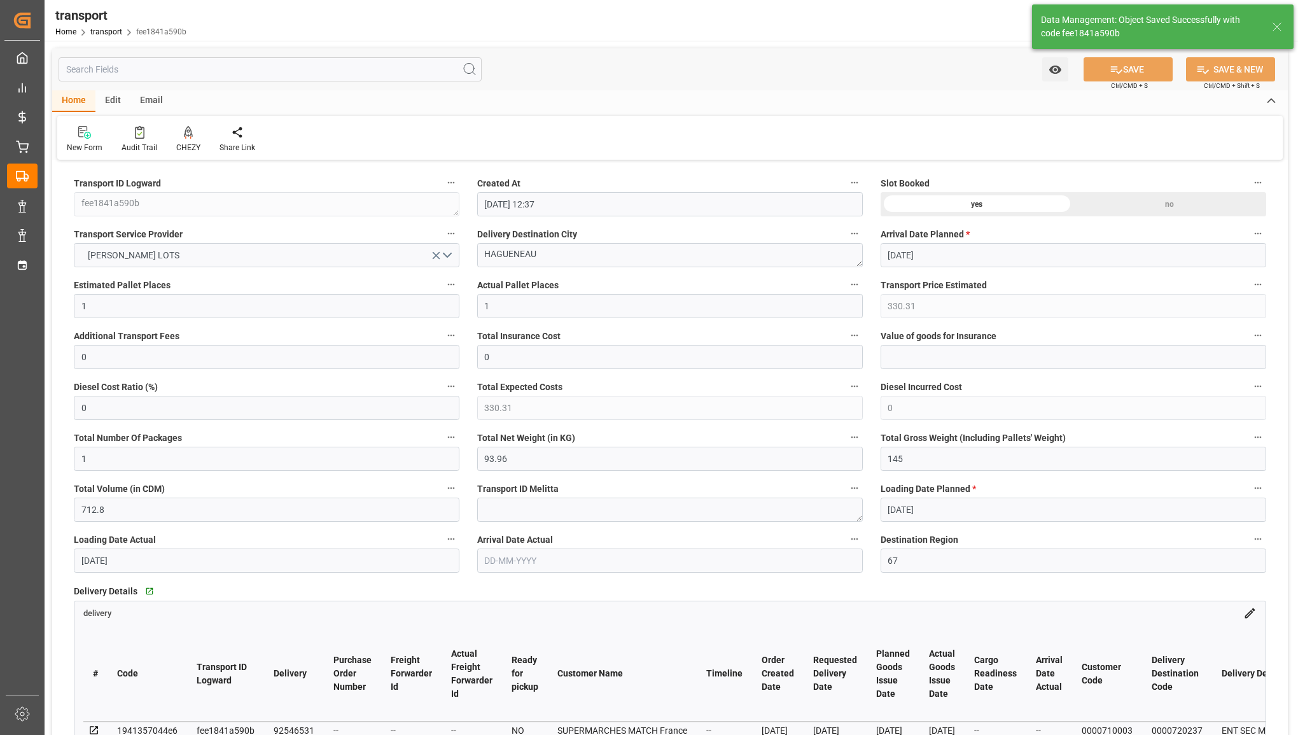
type input "35"
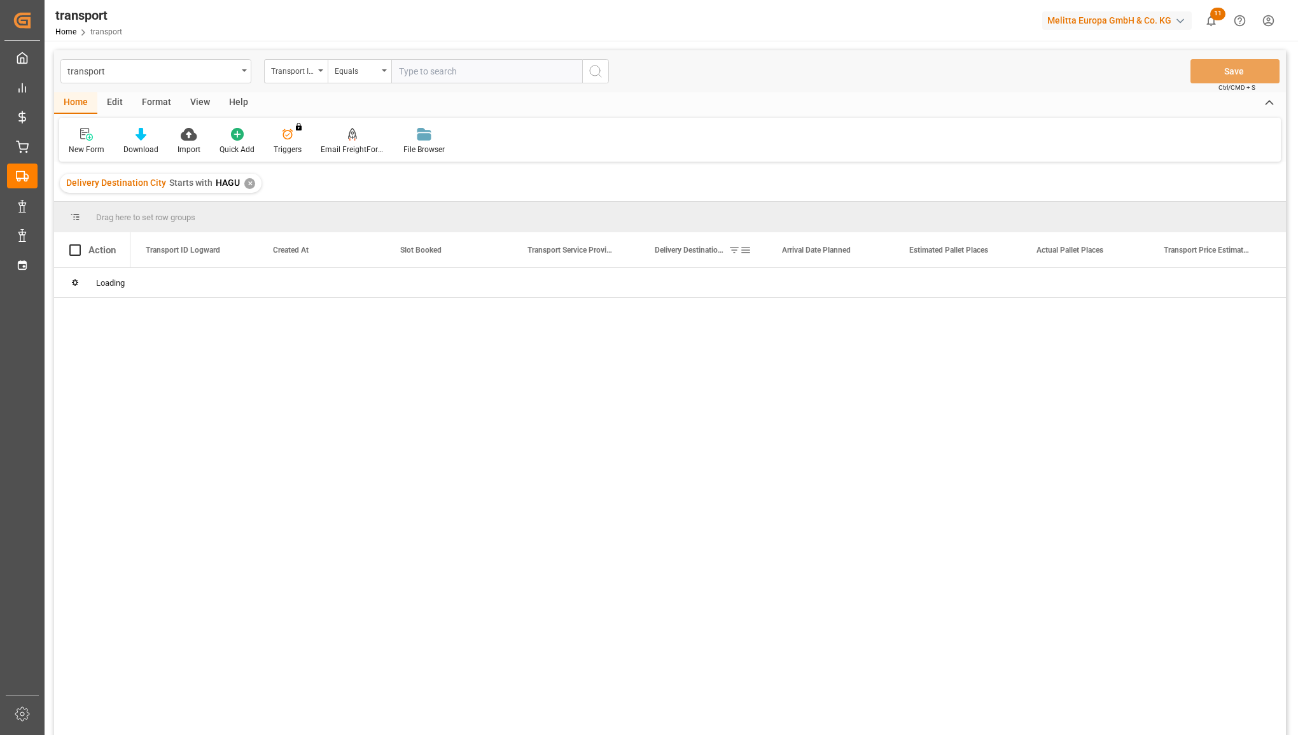
click at [747, 253] on span at bounding box center [745, 249] width 11 height 11
click at [743, 250] on span at bounding box center [745, 249] width 11 height 11
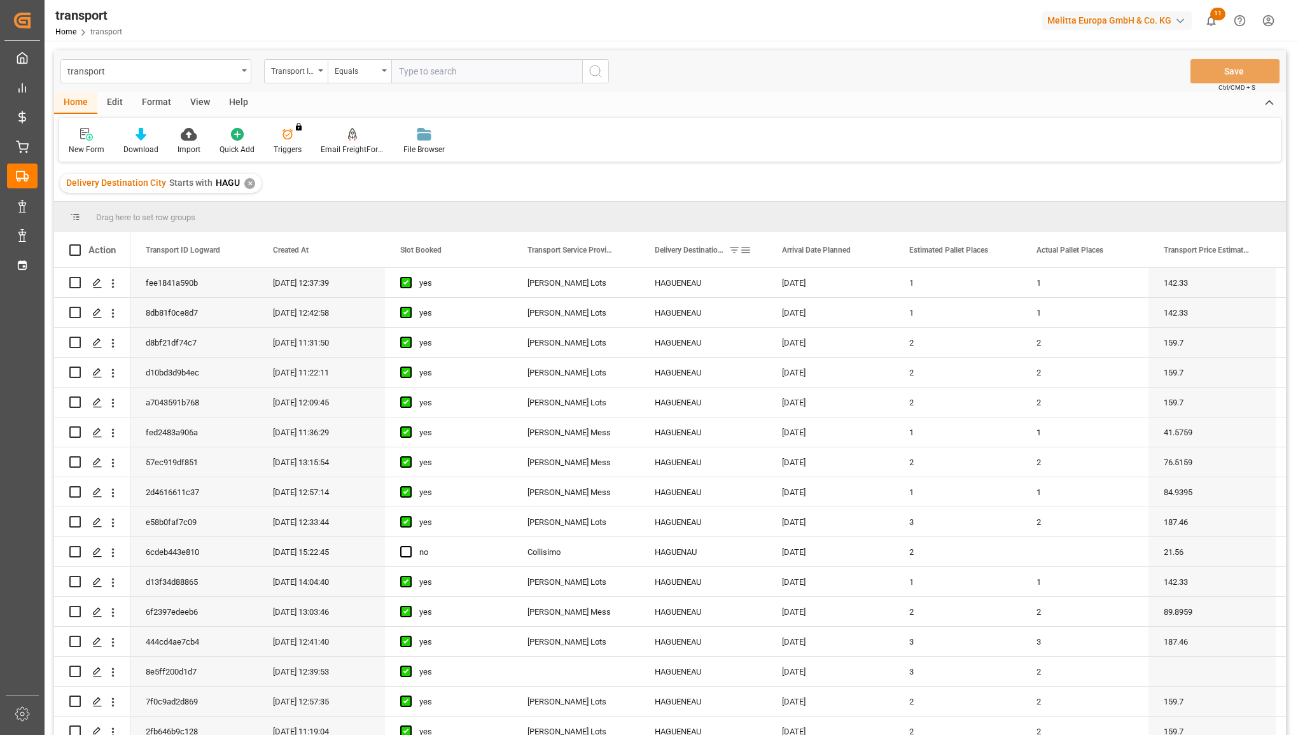
click at [749, 246] on span at bounding box center [745, 249] width 11 height 11
click at [824, 257] on span "filter" at bounding box center [826, 251] width 11 height 11
drag, startPoint x: 778, startPoint y: 314, endPoint x: 609, endPoint y: 285, distance: 171.7
click at [609, 285] on div "Drag here to set row groups Drag here to set column labels Action Transport ID …" at bounding box center [670, 473] width 1232 height 542
type input "SIZIN"
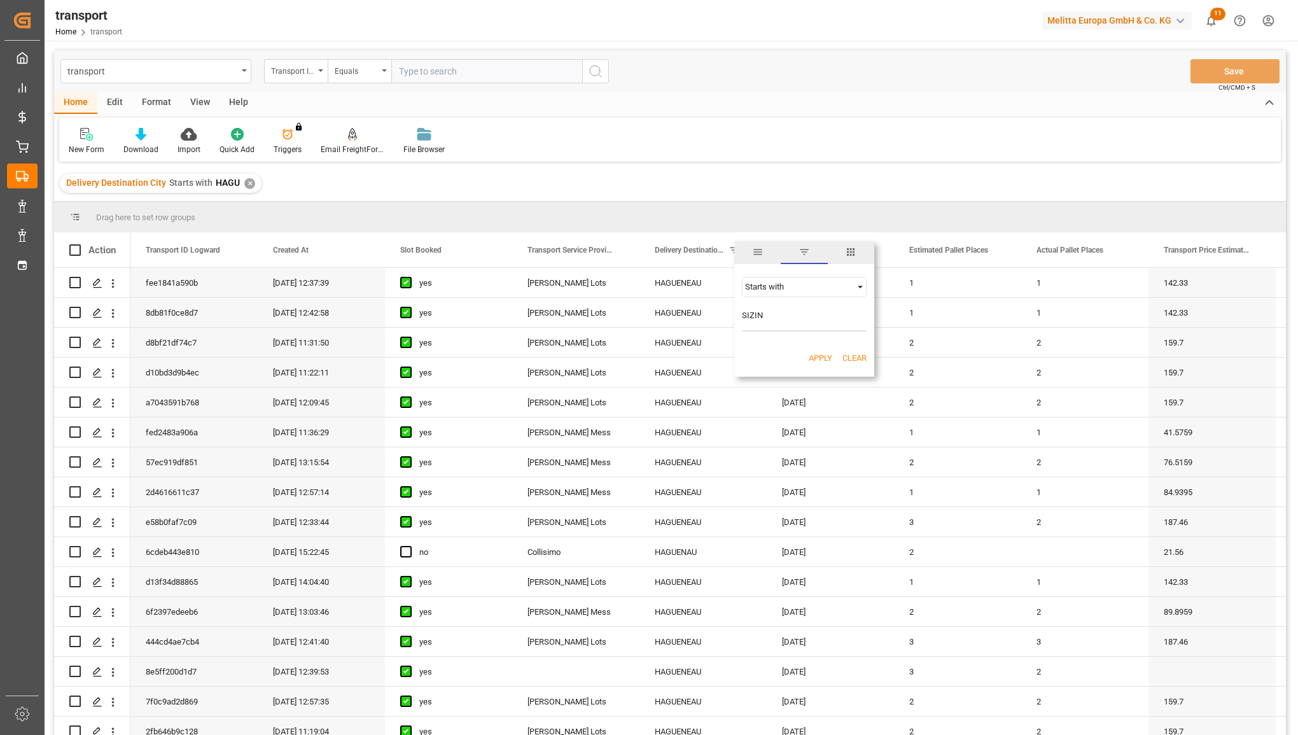
click at [820, 353] on button "Apply" at bounding box center [821, 358] width 24 height 13
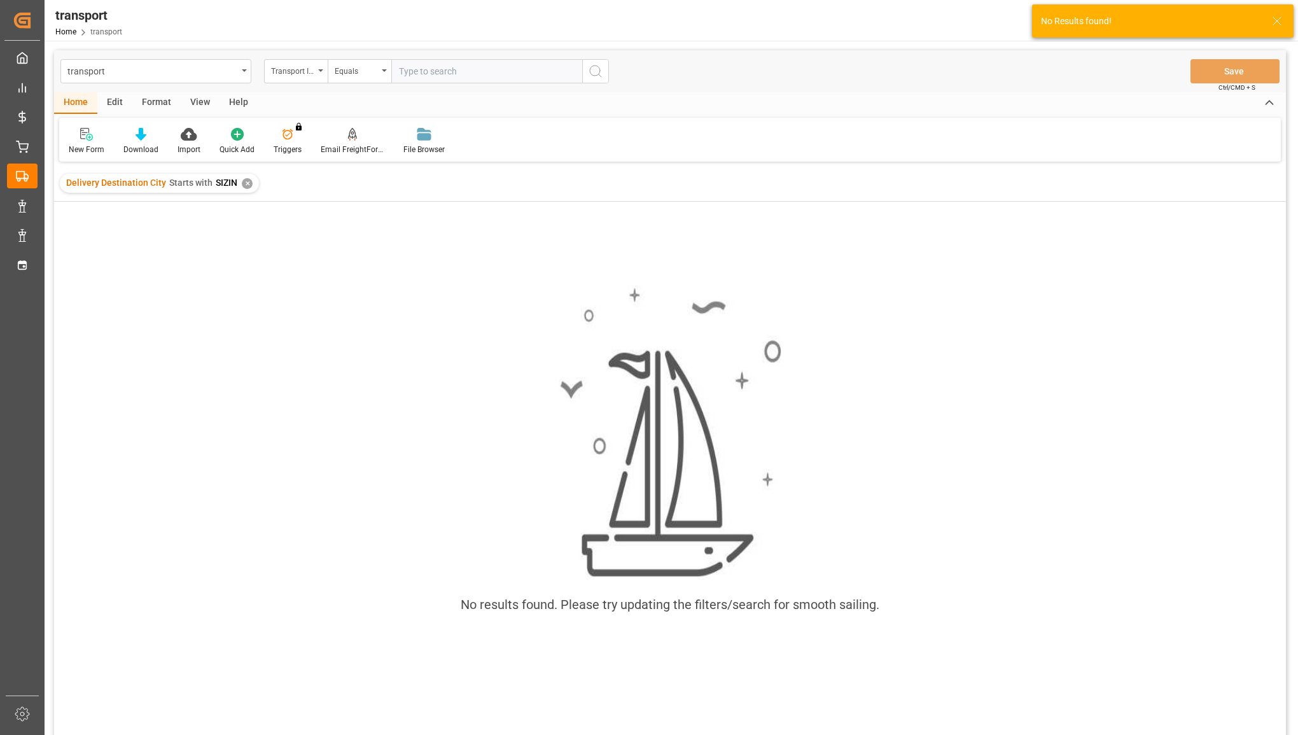
click at [245, 179] on div "✕" at bounding box center [247, 183] width 11 height 11
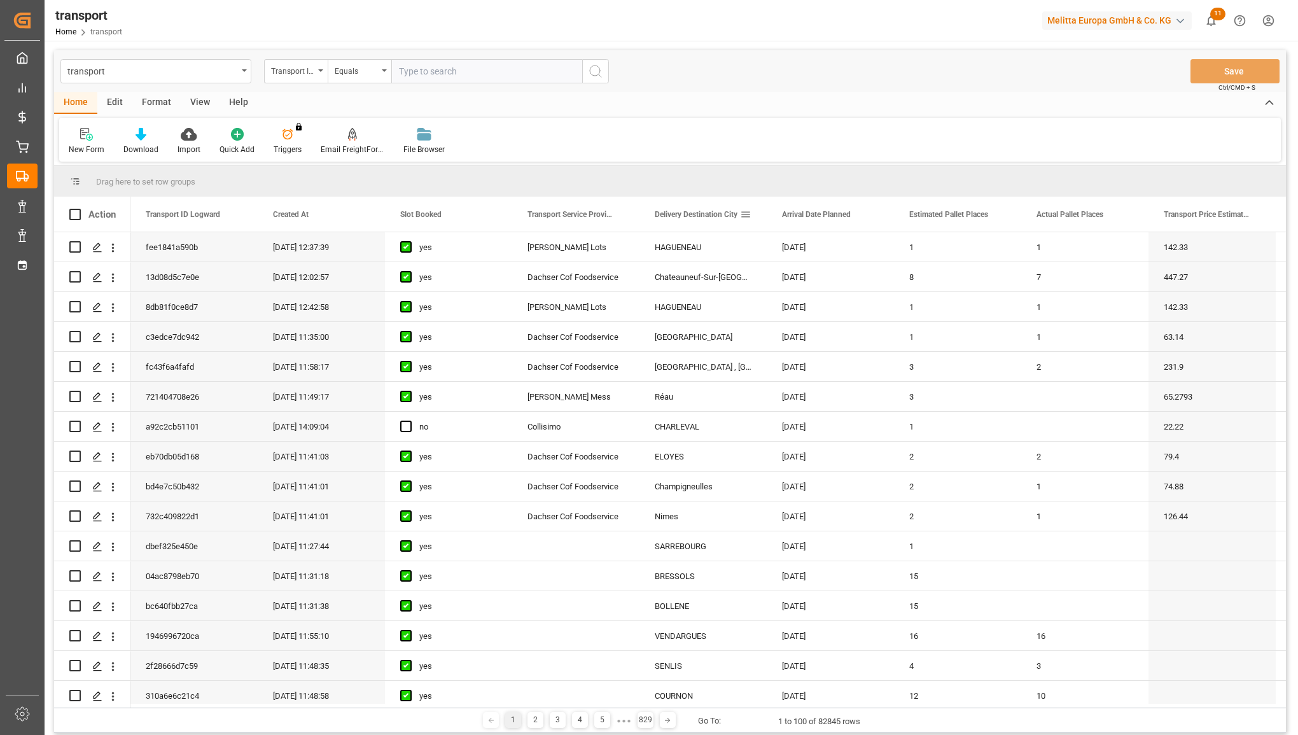
click at [752, 212] on div "Delivery Destination City" at bounding box center [703, 214] width 127 height 35
click at [743, 215] on span at bounding box center [745, 214] width 11 height 11
click at [800, 251] on div "Equals" at bounding box center [798, 251] width 107 height 10
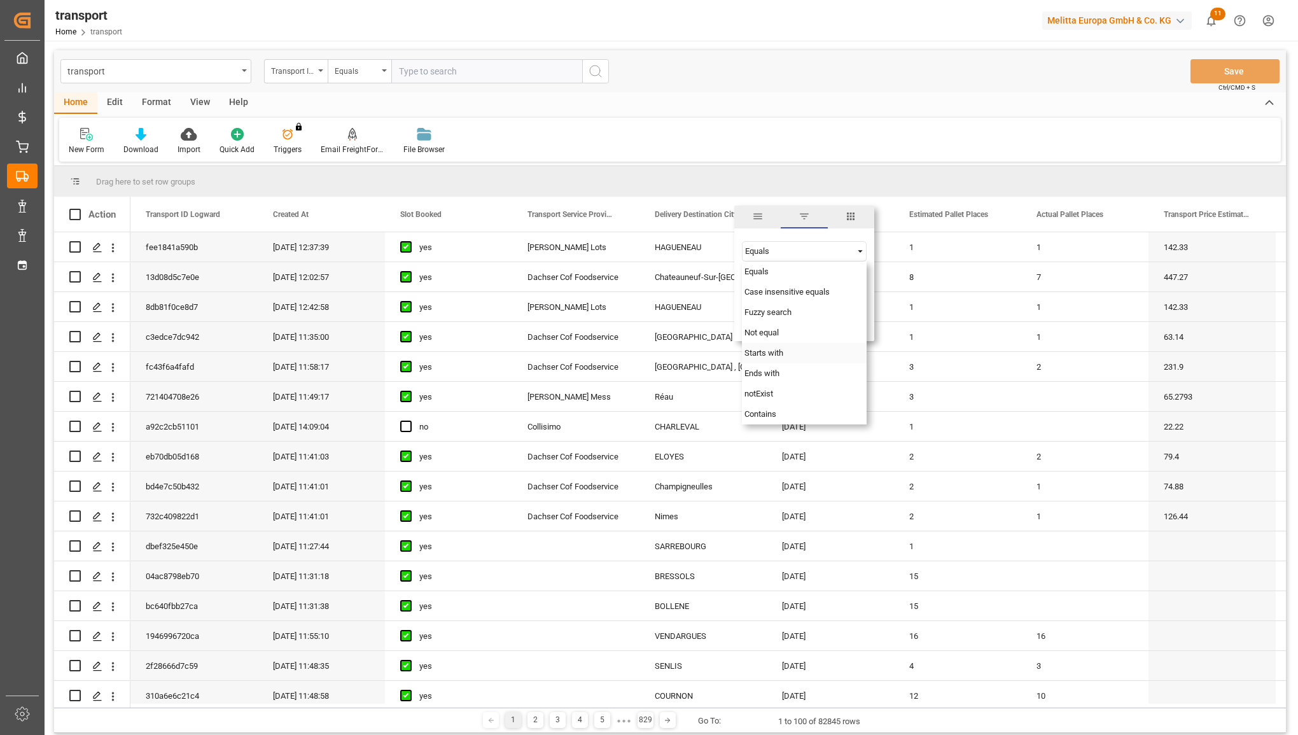
click at [768, 351] on span "Starts with" at bounding box center [764, 353] width 39 height 10
click at [774, 284] on input "Filter Value" at bounding box center [804, 283] width 125 height 25
type input "SIZU"
click at [819, 318] on button "Apply" at bounding box center [821, 322] width 24 height 13
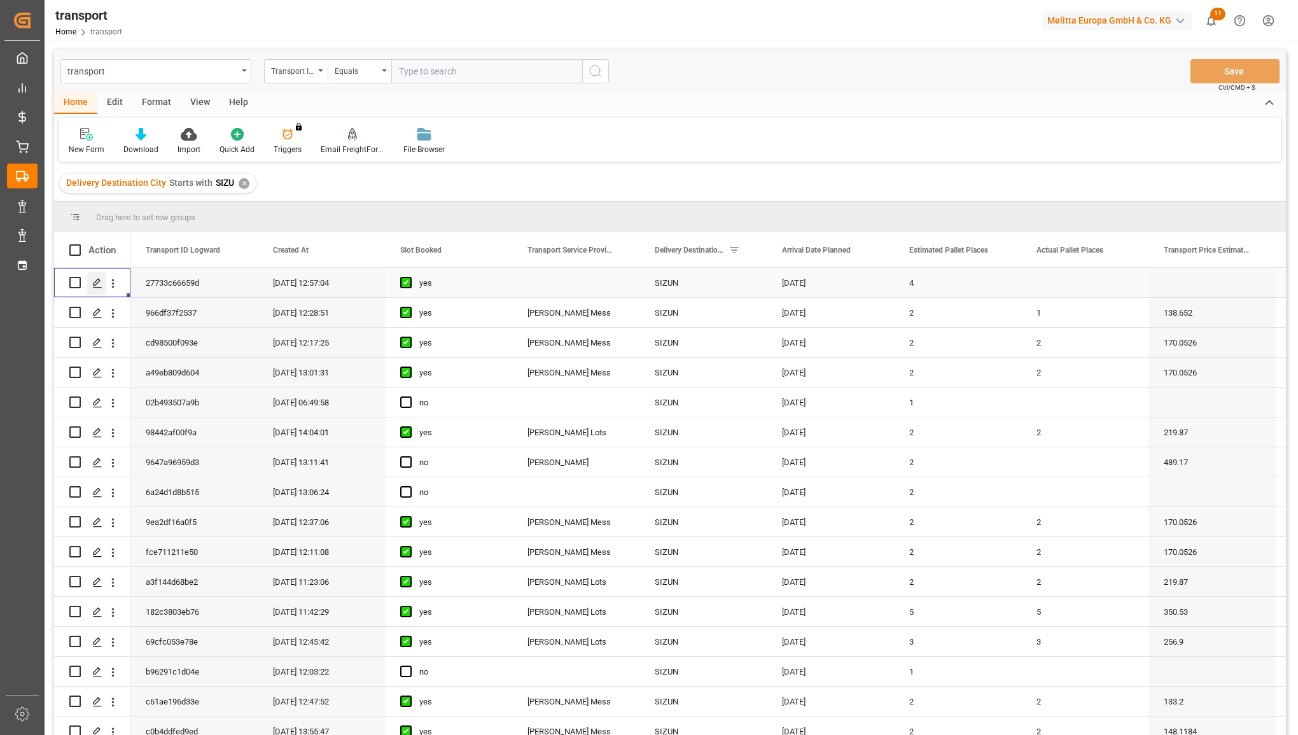
click at [97, 285] on icon "Press SPACE to select this row." at bounding box center [97, 283] width 10 height 10
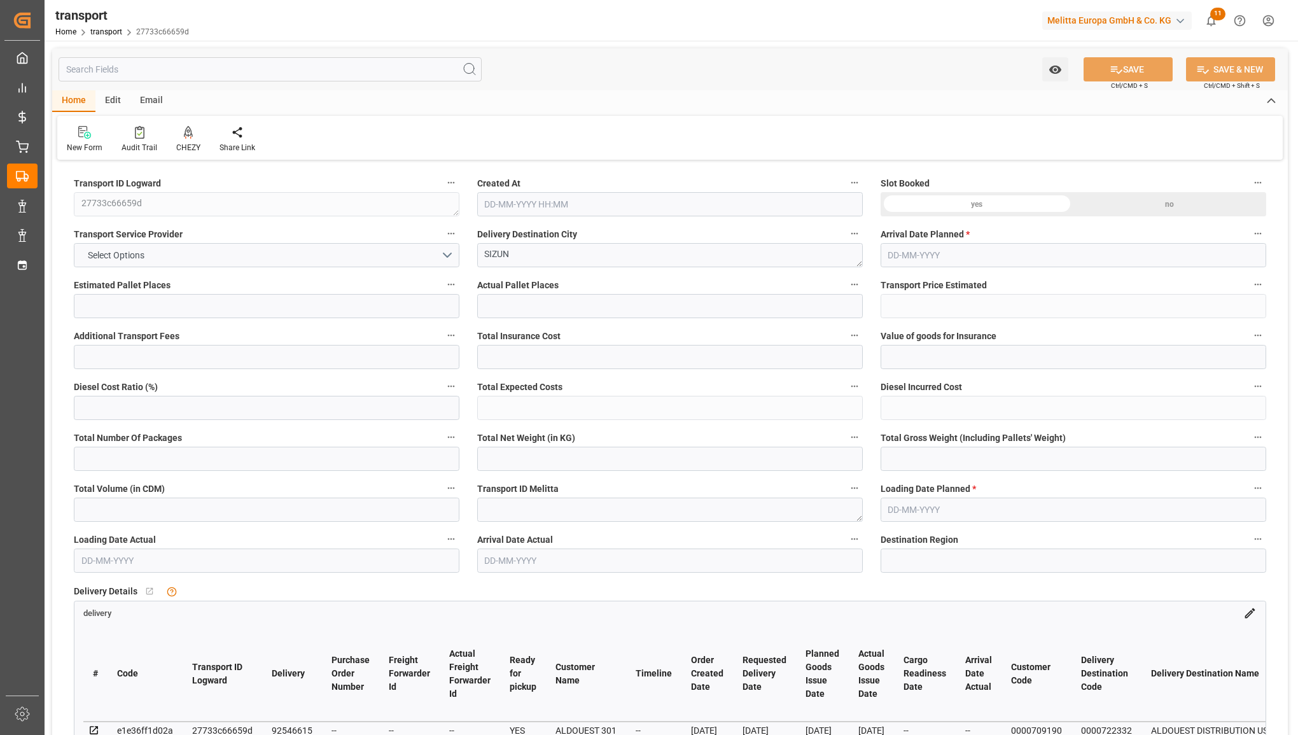
type input "4"
type input "0"
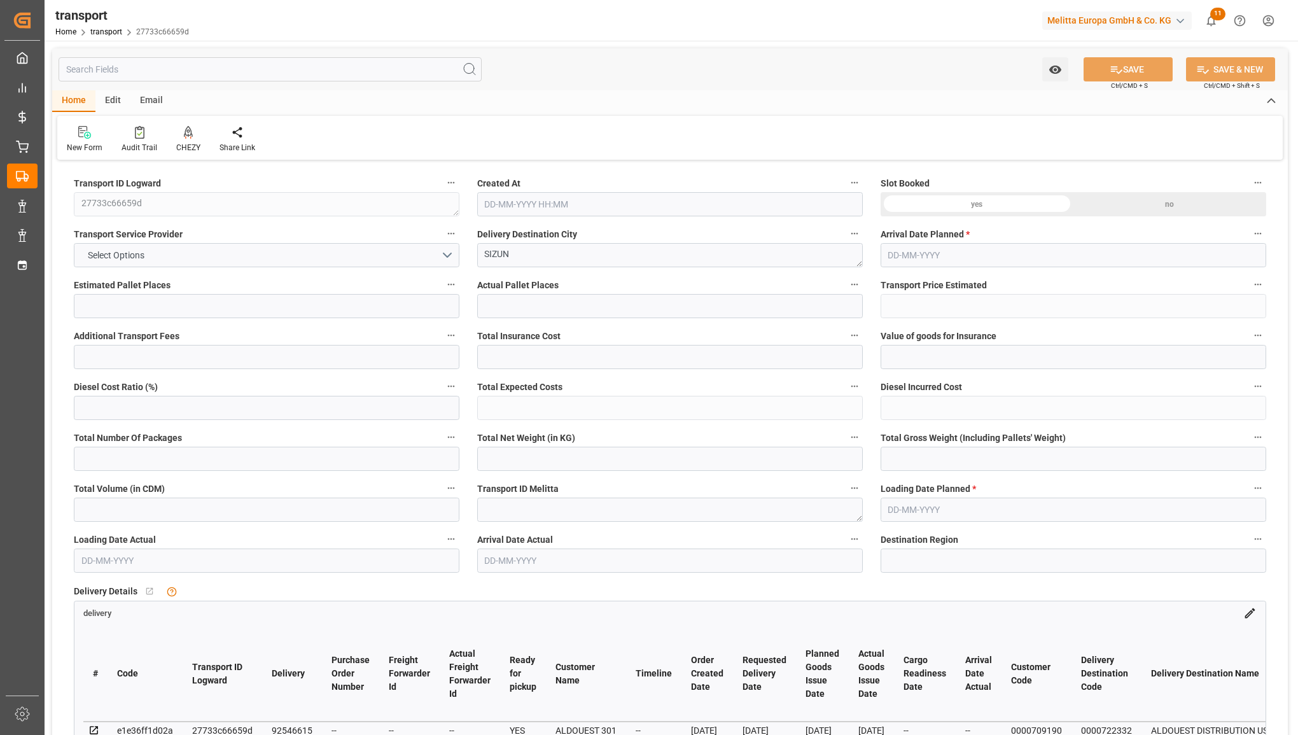
type input "7"
type input "607.068"
type input "993"
type input "4104"
type input "29"
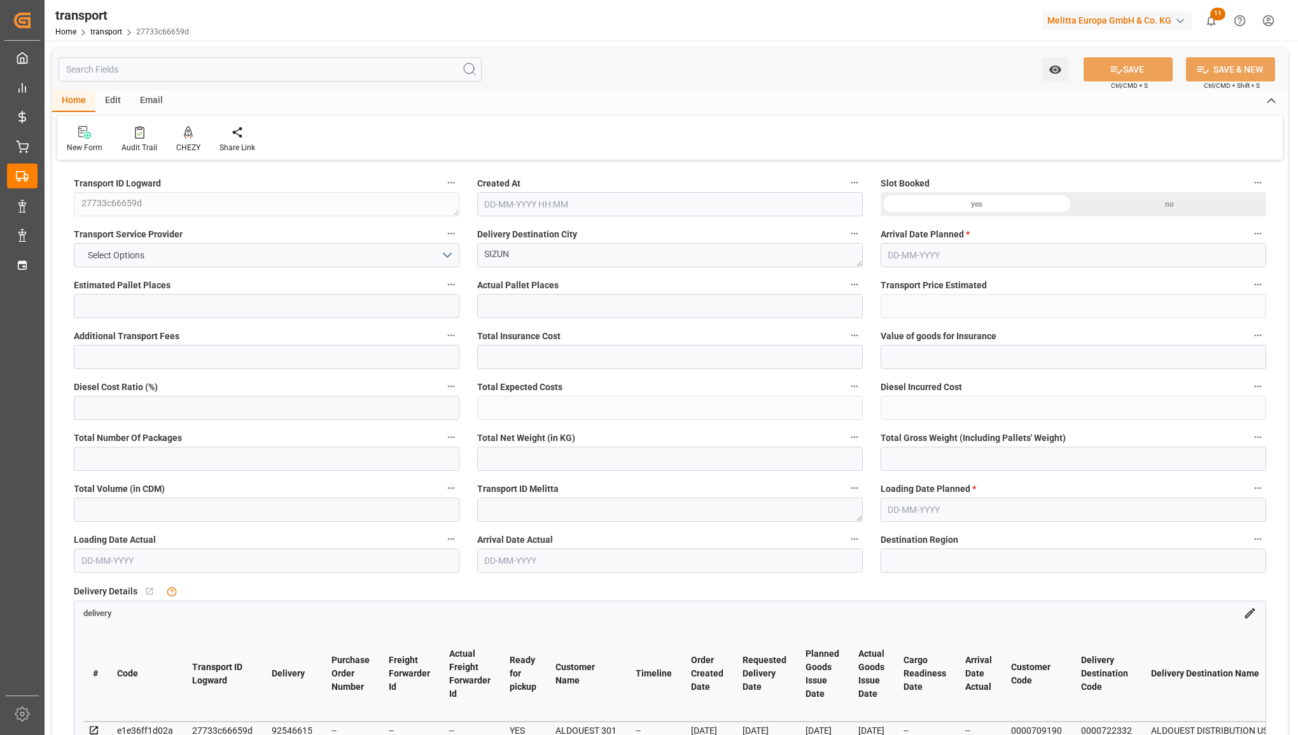
type input "7"
type input "0"
type input "7"
type input "101"
type input "786.24"
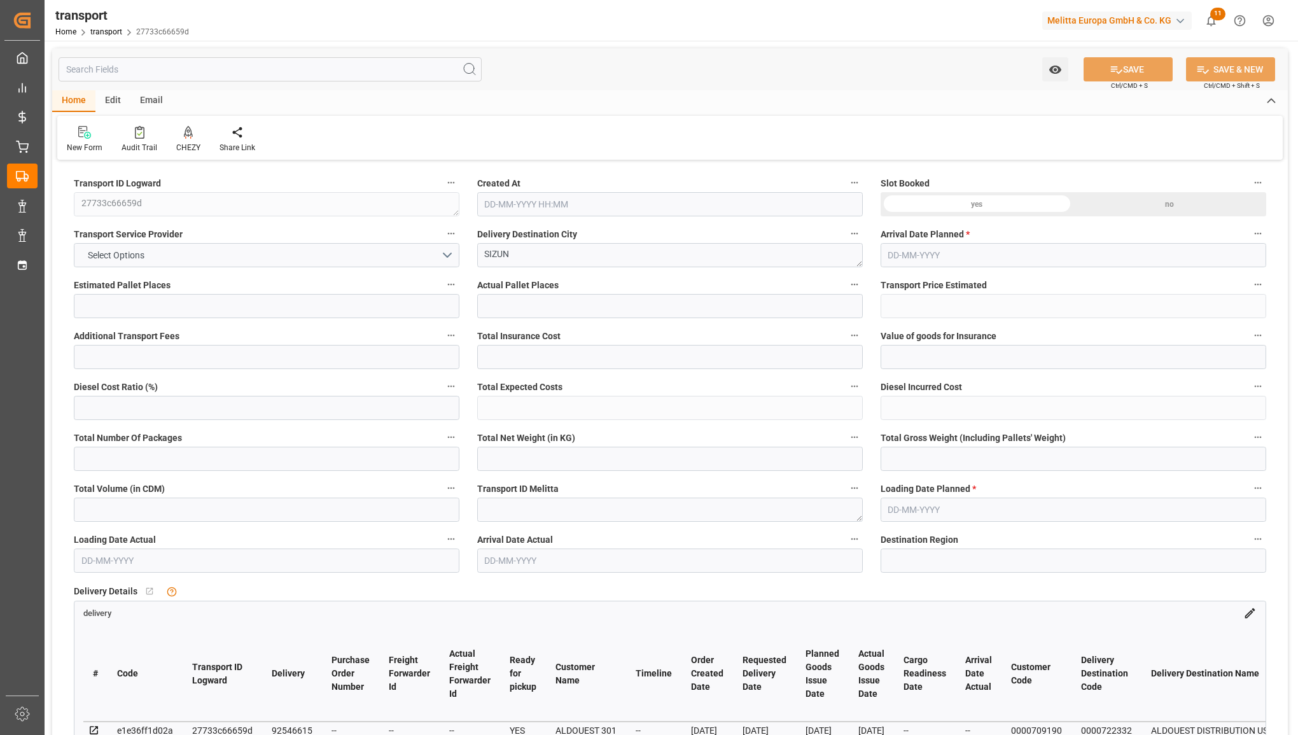
type input "0"
type input "4710.8598"
type input "0"
type input "21"
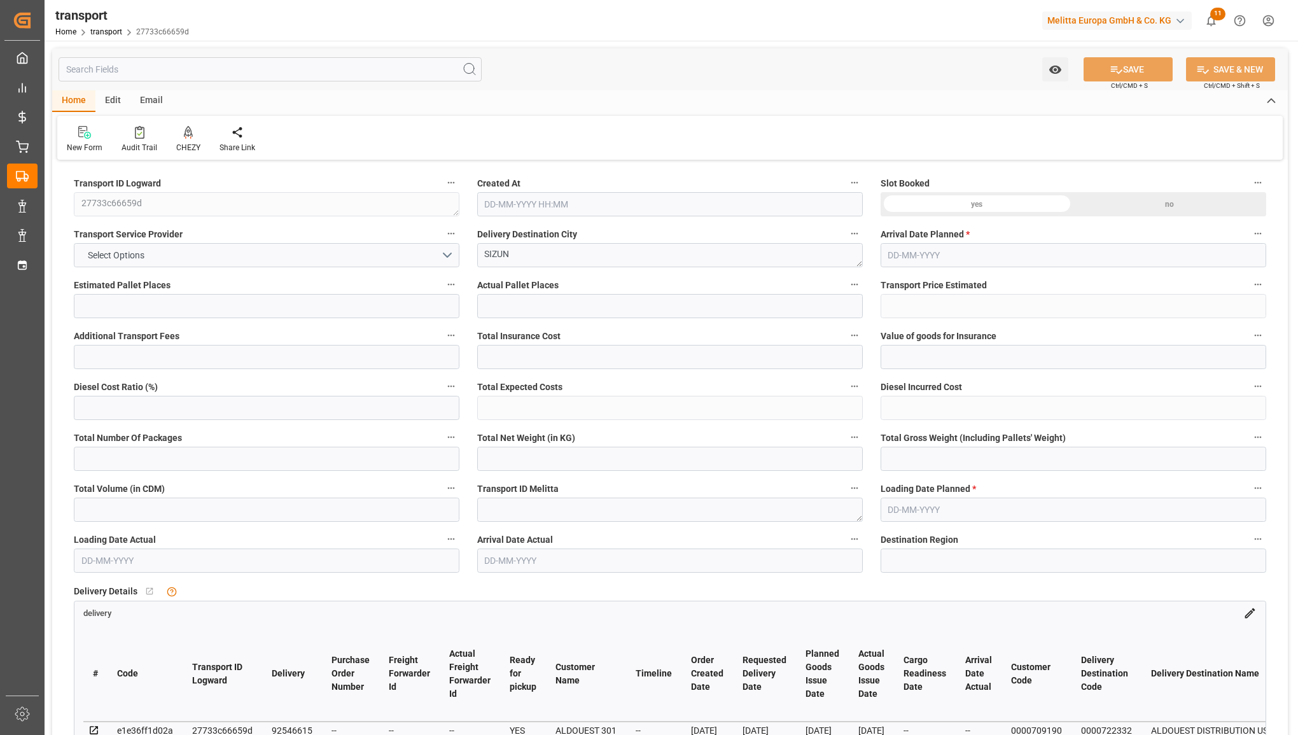
type input "35"
type input "07-08-2025 12:57"
type input "11-08-2025"
type input "08-08-2025"
type input "12-08-2025"
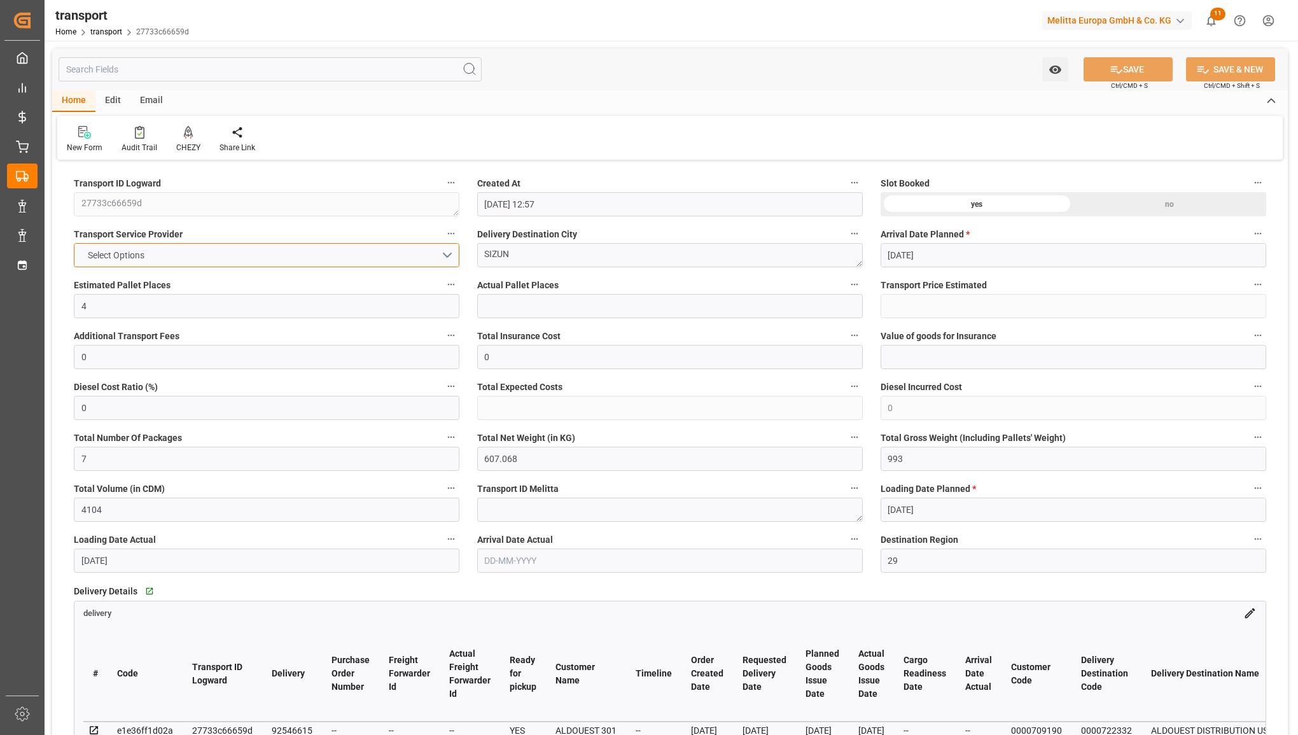
click at [332, 251] on button "Select Options" at bounding box center [267, 255] width 386 height 24
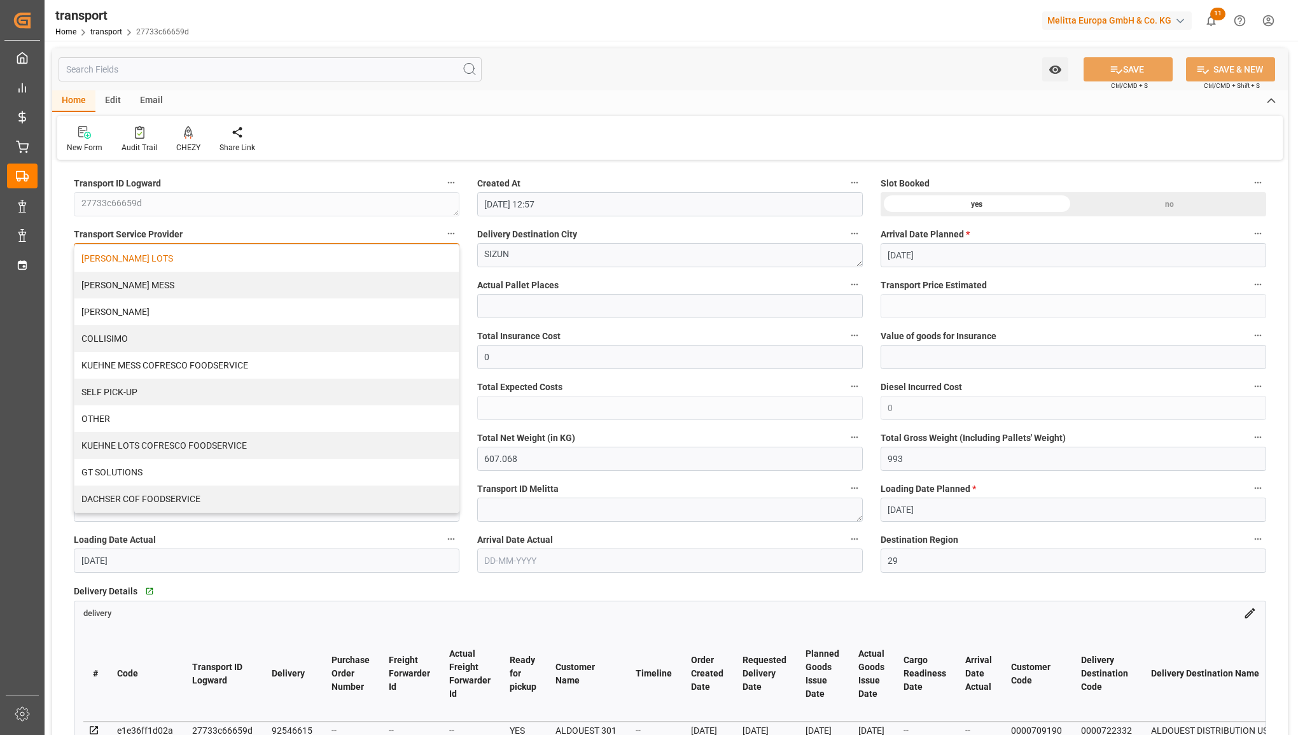
click at [309, 262] on div "KUEHNE LOTS" at bounding box center [266, 258] width 384 height 27
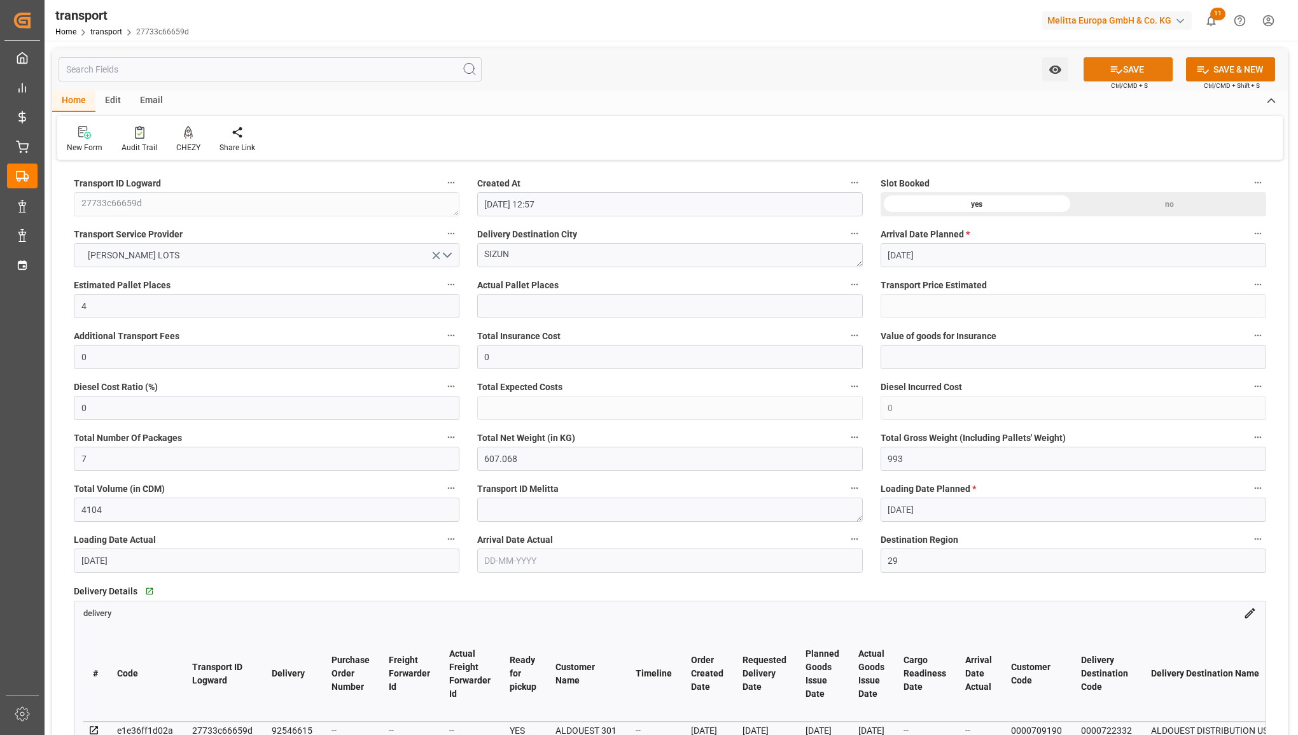
click at [1099, 71] on button "SAVE" at bounding box center [1128, 69] width 89 height 24
click at [498, 304] on input "text" at bounding box center [670, 306] width 386 height 24
type input "294.36"
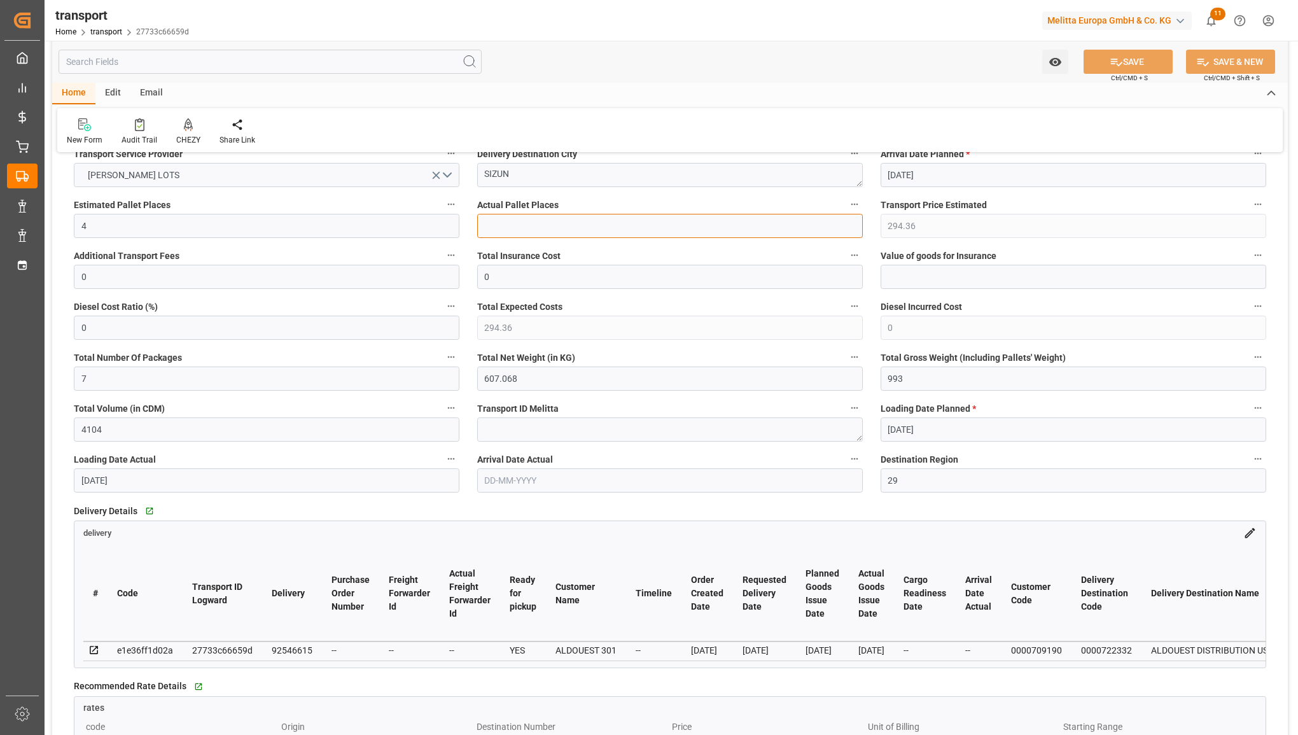
scroll to position [80, 0]
click at [545, 227] on input "text" at bounding box center [670, 227] width 386 height 24
type input "4"
click at [1102, 57] on button "SAVE" at bounding box center [1128, 62] width 89 height 24
type input "Groupage"
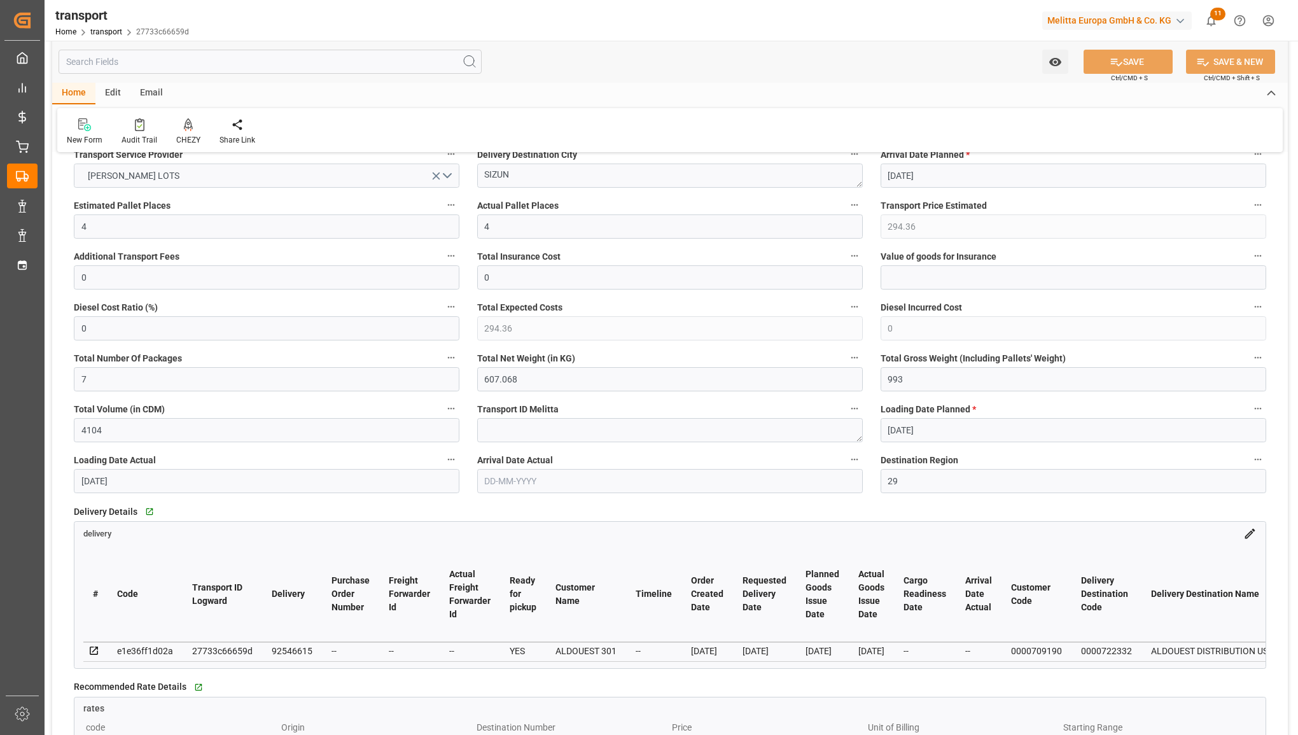
type input "26-40 t"
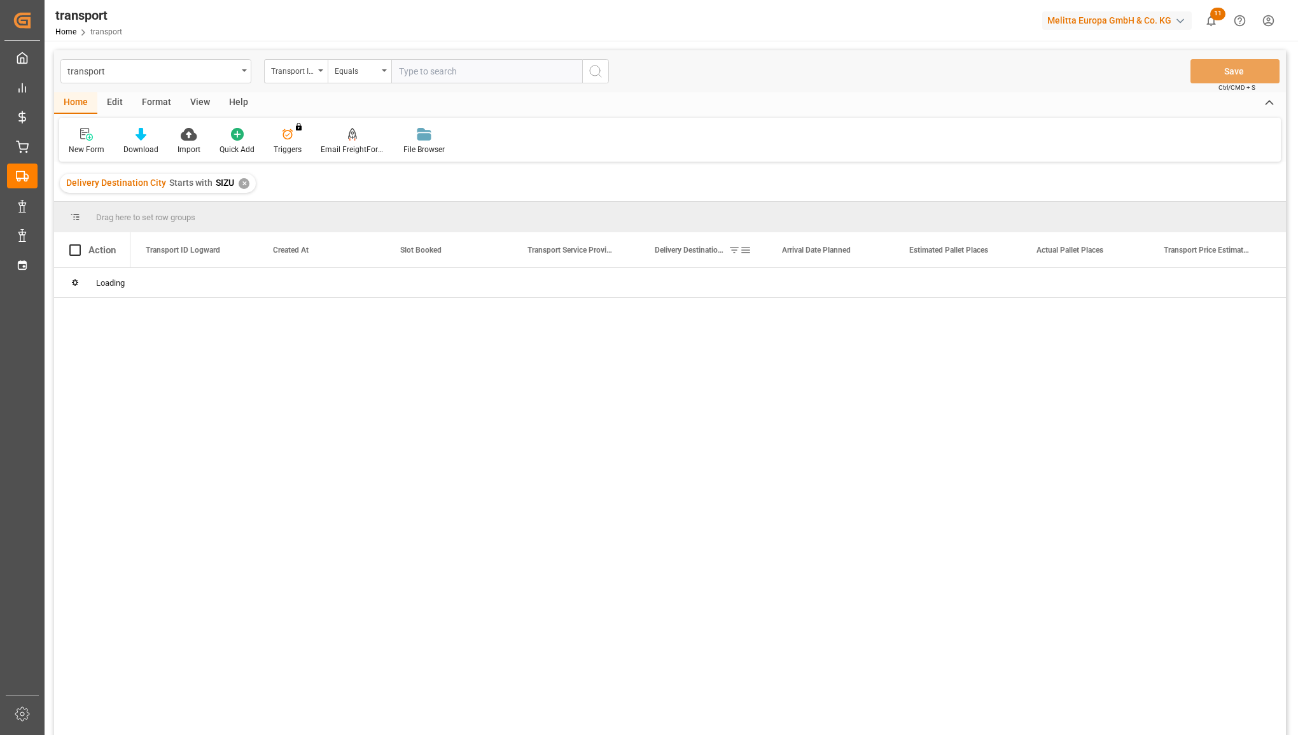
click at [742, 250] on span at bounding box center [745, 249] width 11 height 11
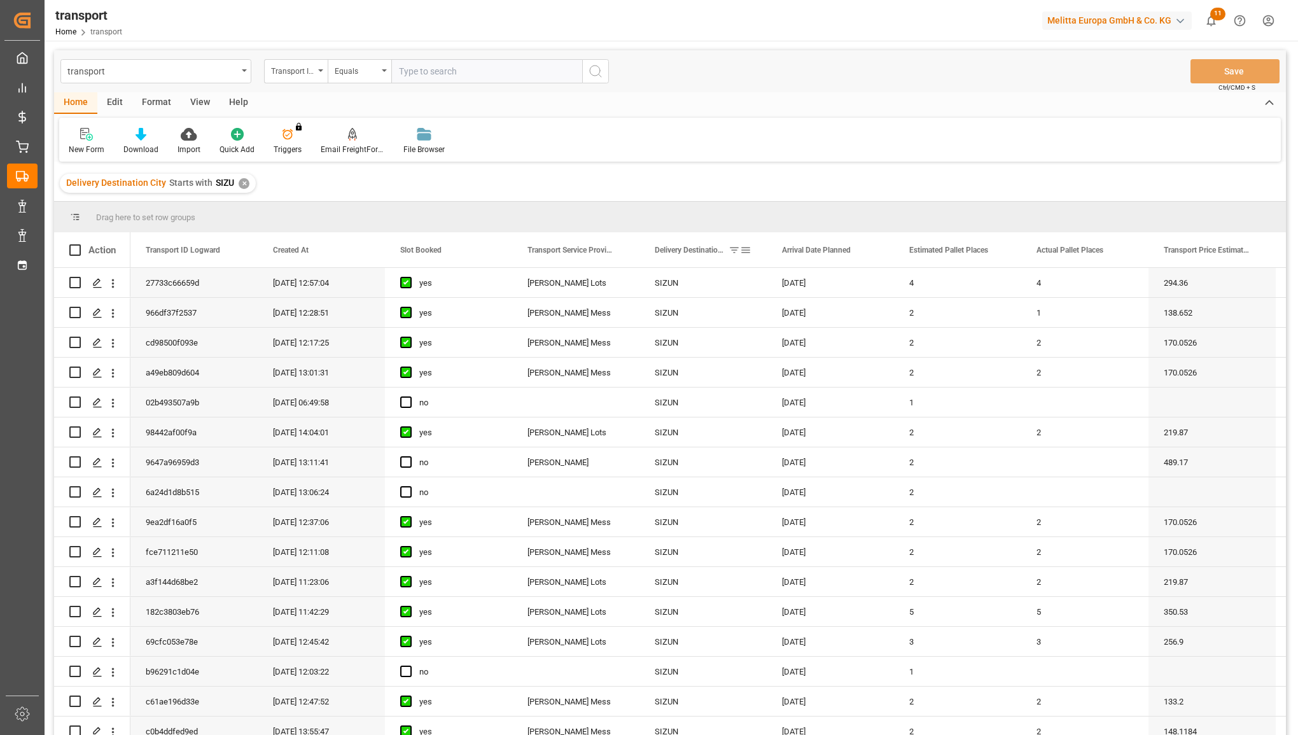
click at [743, 249] on span at bounding box center [745, 249] width 11 height 11
click at [826, 249] on span "filter" at bounding box center [826, 251] width 11 height 11
drag, startPoint x: 775, startPoint y: 313, endPoint x: 662, endPoint y: 306, distance: 112.8
click at [662, 306] on div "Drag here to set row groups Drag here to set column labels Action Transport ID …" at bounding box center [670, 473] width 1232 height 542
type input "LE HAV"
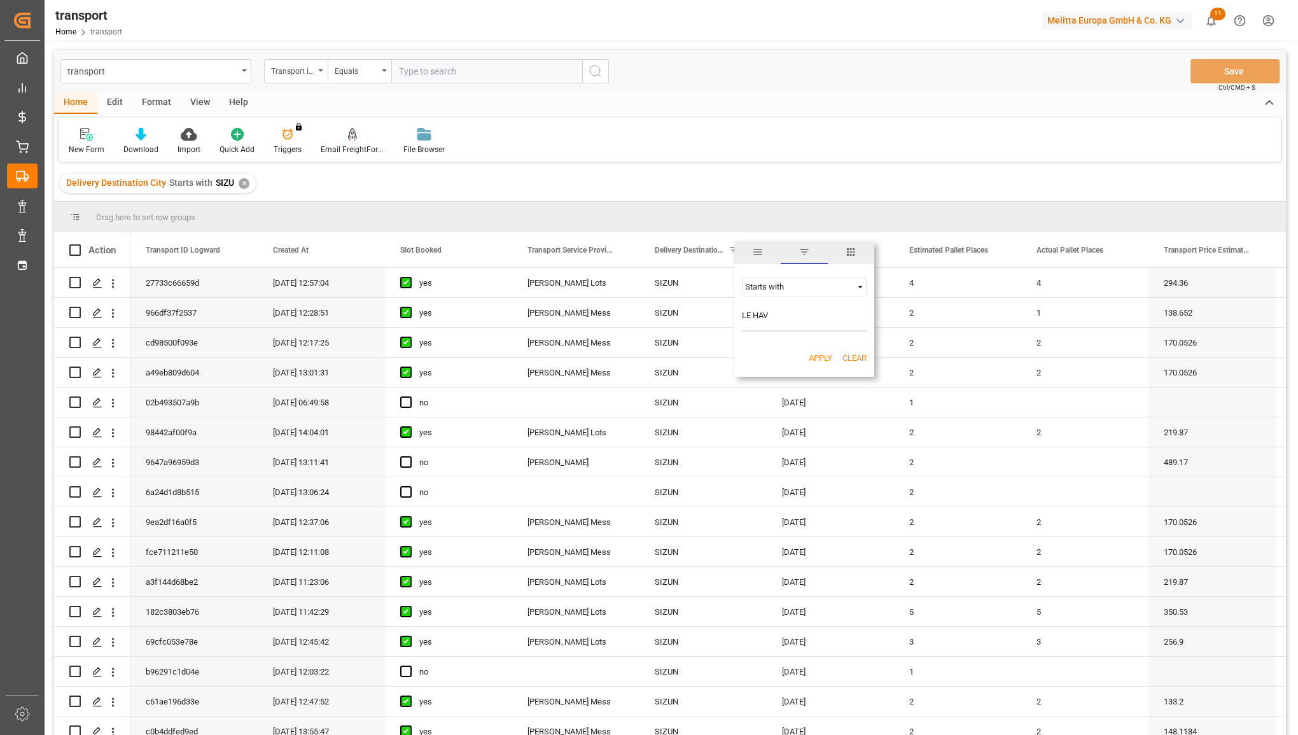
click at [822, 361] on button "Apply" at bounding box center [821, 358] width 24 height 13
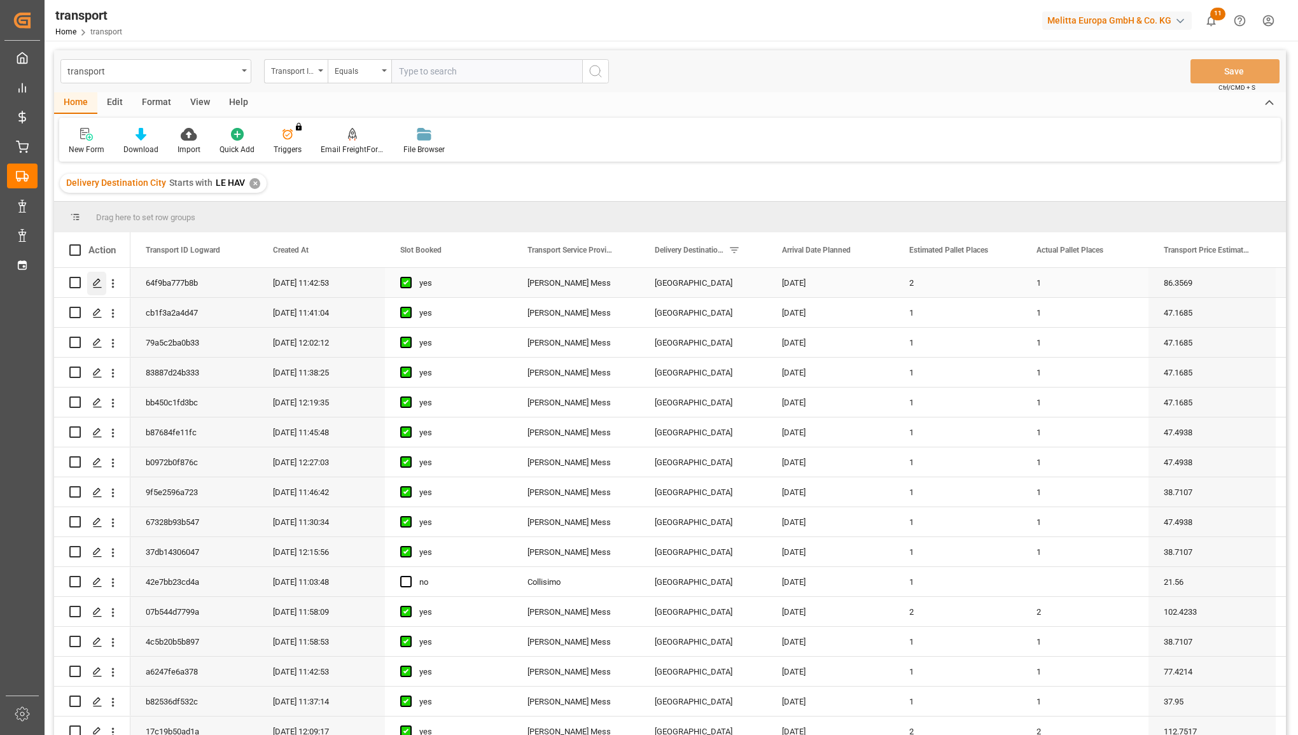
click at [92, 281] on div "Press SPACE to select this row." at bounding box center [96, 284] width 19 height 24
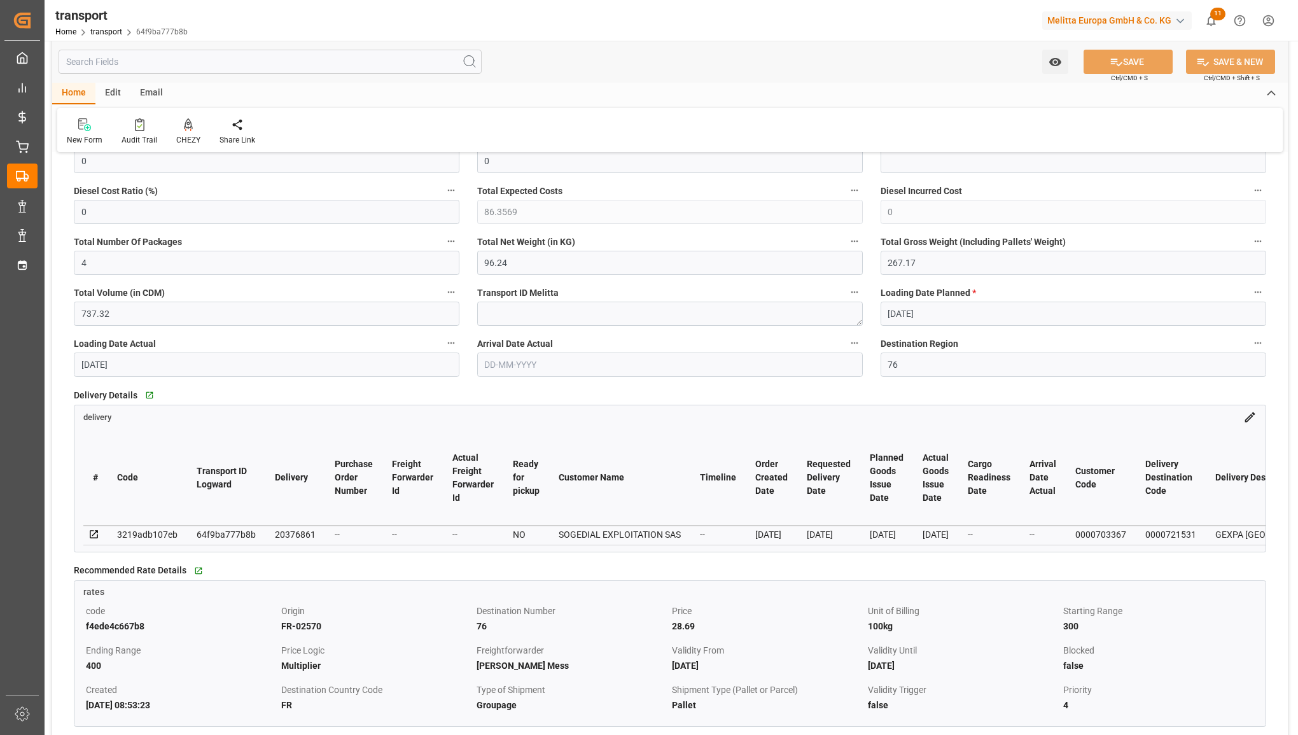
scroll to position [239, 0]
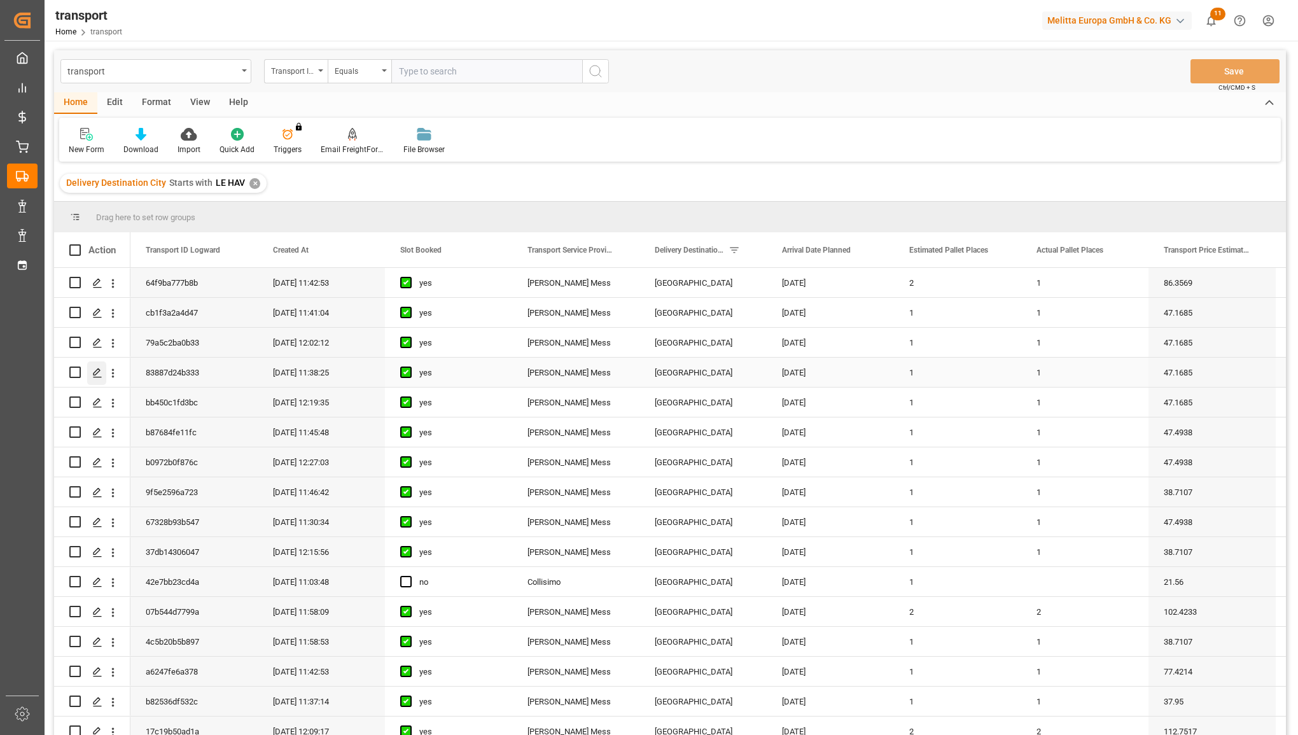
click at [96, 374] on icon "Press SPACE to select this row." at bounding box center [97, 373] width 10 height 10
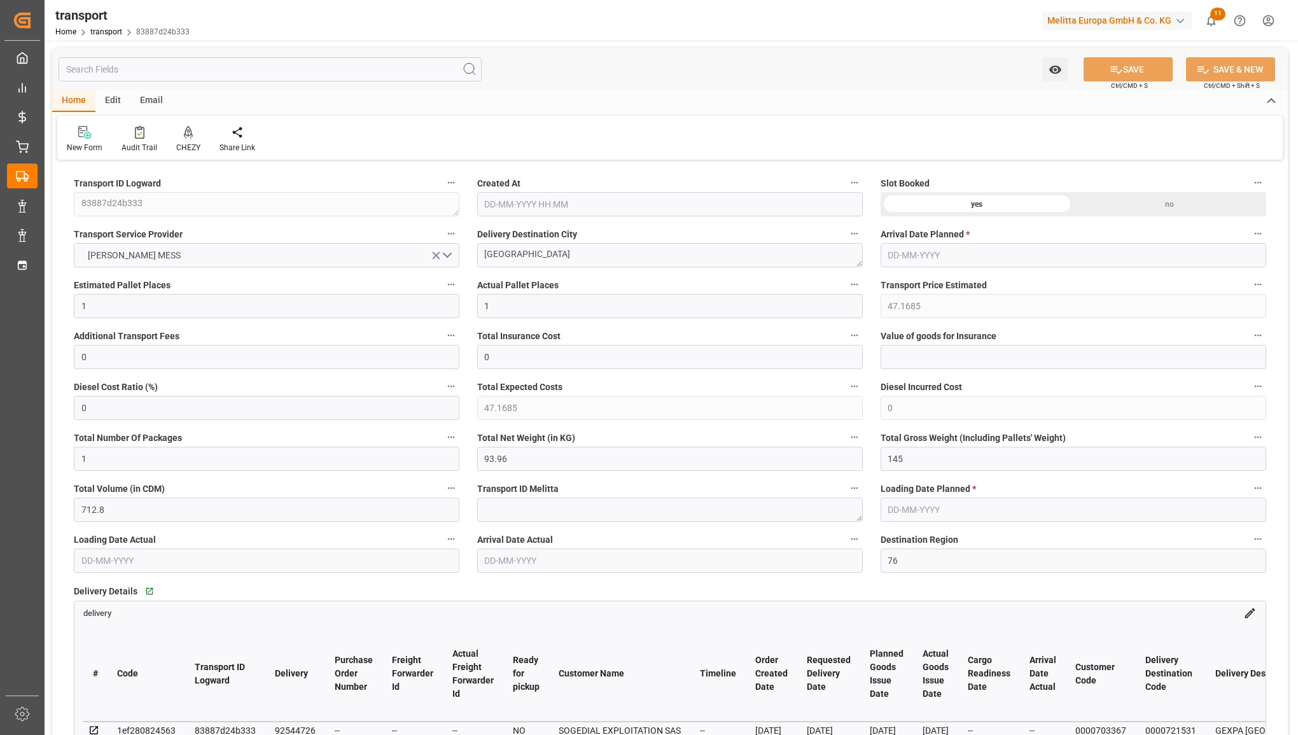
type input "01-08-2025 11:38"
type input "08-08-2025"
type input "07-08-2025"
type input "04-08-2025"
